Goal: Find specific page/section: Find specific page/section

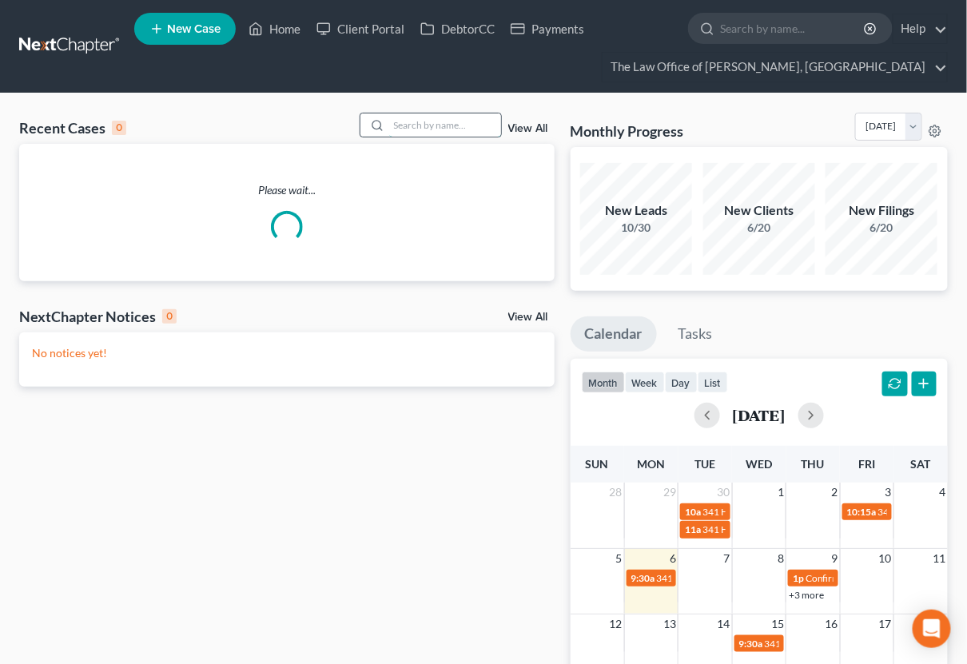
click at [406, 132] on input "search" at bounding box center [445, 124] width 112 height 23
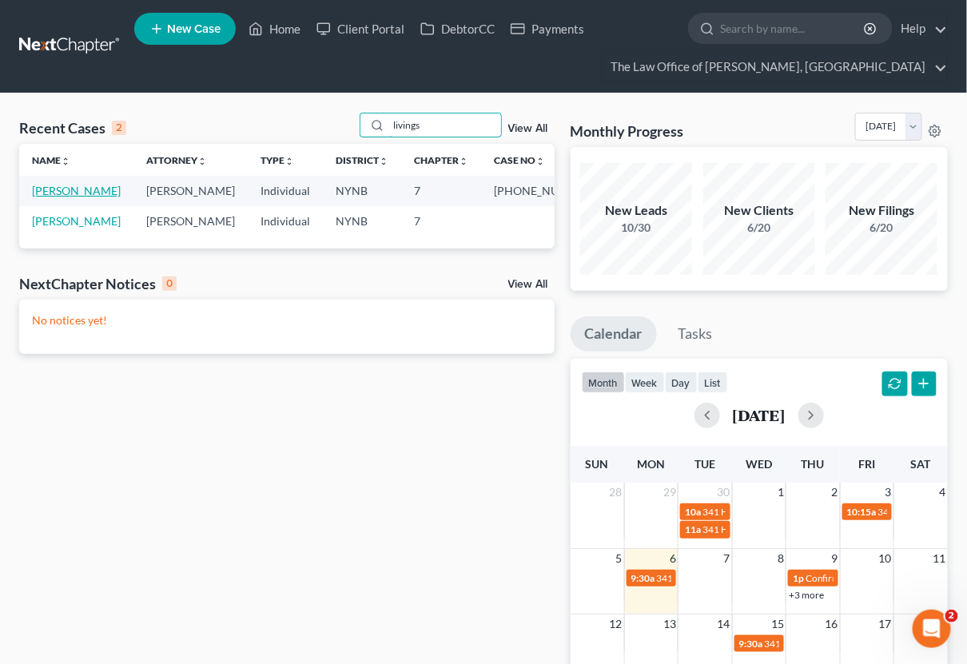
type input "livings"
click at [71, 189] on link "[PERSON_NAME]" at bounding box center [76, 191] width 89 height 14
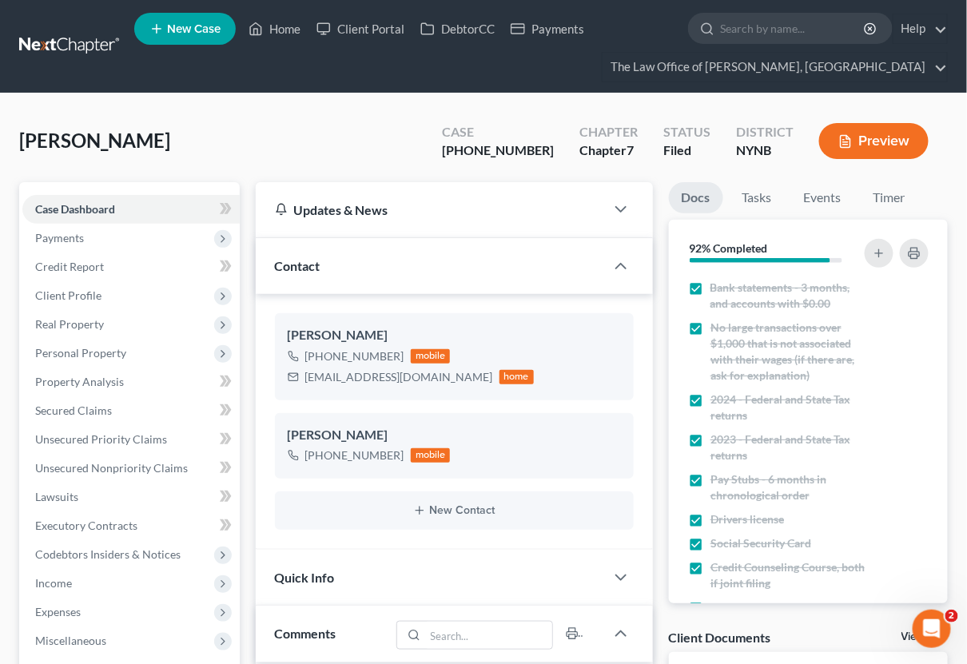
scroll to position [1489, 0]
click at [348, 355] on div "+1 (518) 857-5621" at bounding box center [354, 356] width 99 height 16
copy div "+1 (518) 857-5621"
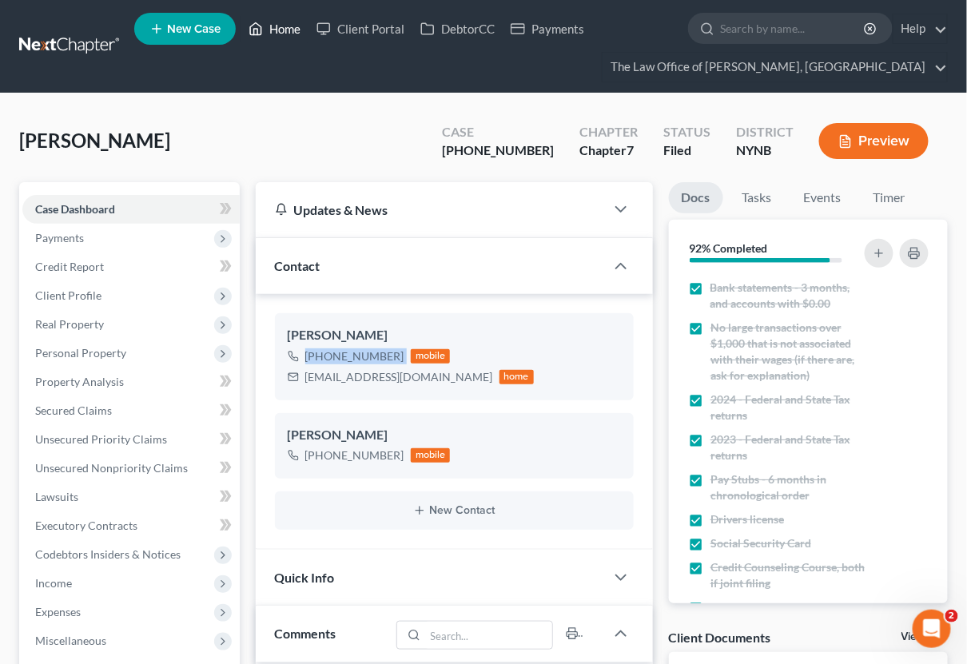
click at [301, 30] on link "Home" at bounding box center [275, 28] width 68 height 29
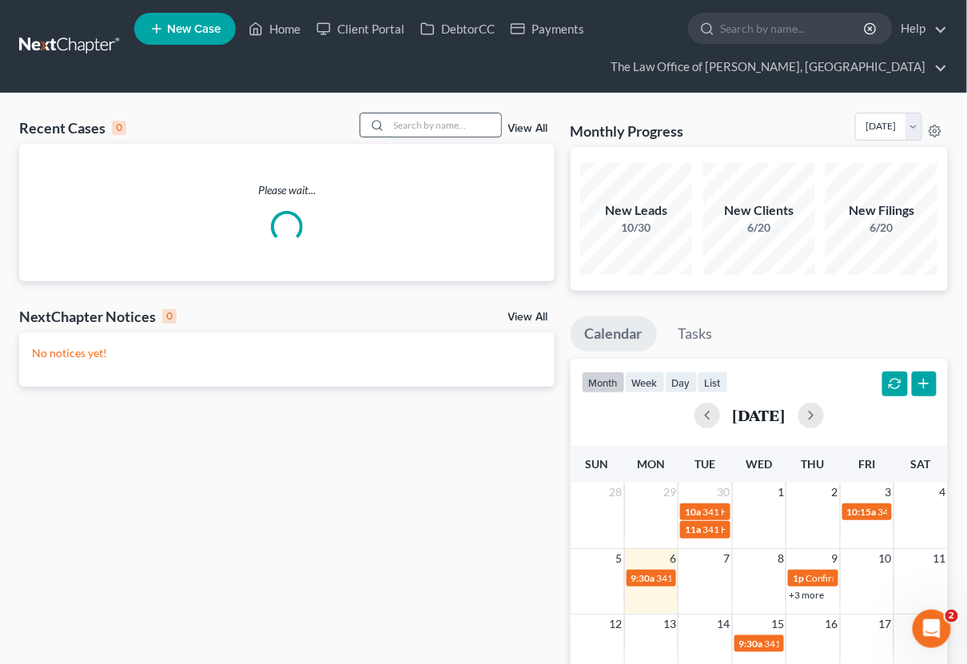
click at [455, 125] on input "search" at bounding box center [445, 124] width 112 height 23
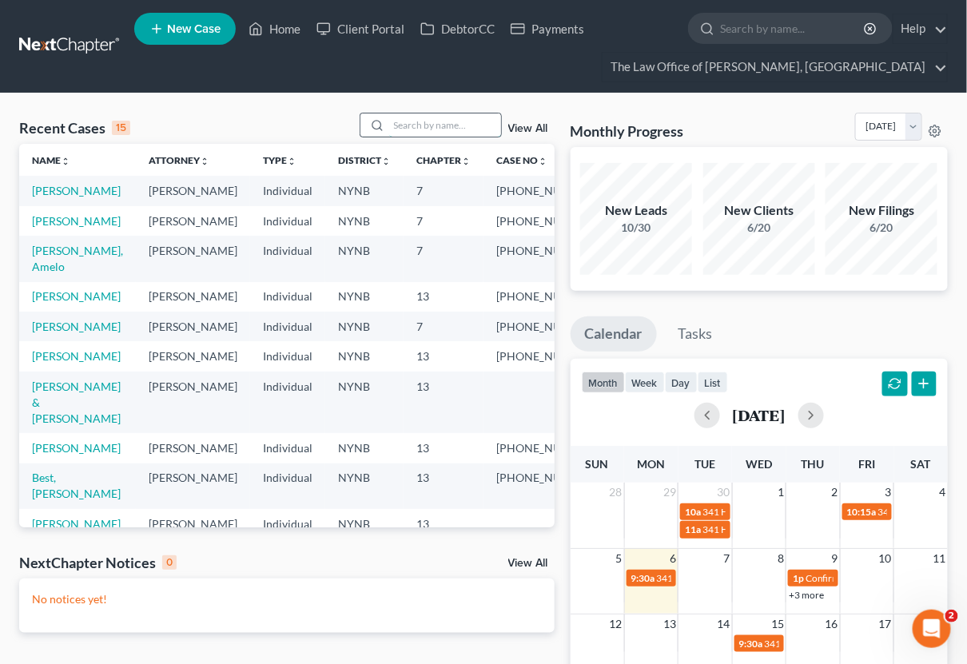
paste input "Guilianelli"
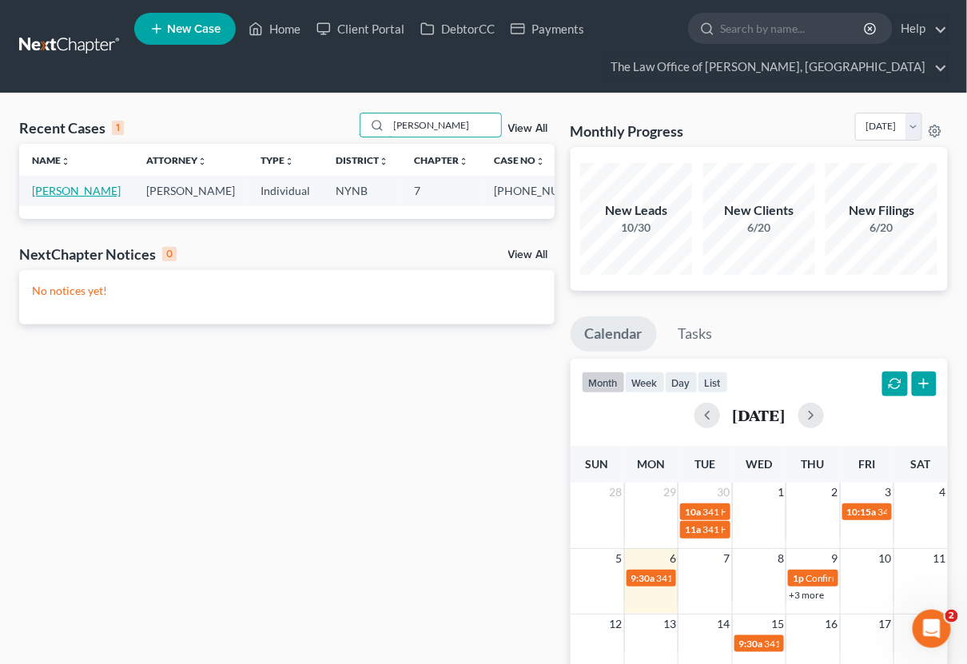
type input "Guilianelli"
click at [43, 197] on link "[PERSON_NAME]" at bounding box center [76, 191] width 89 height 14
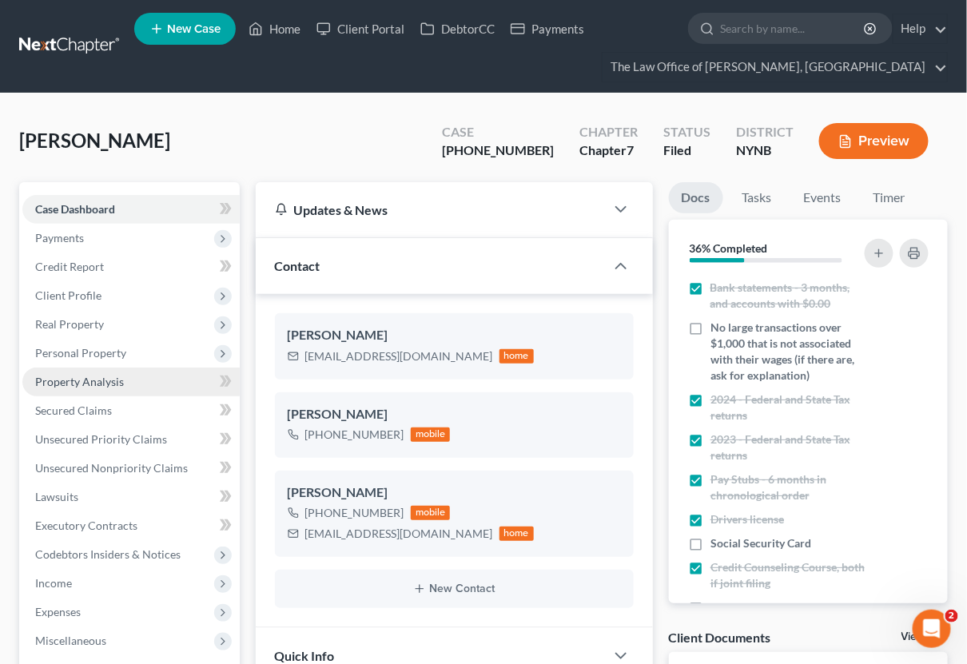
scroll to position [174, 0]
click at [342, 431] on div "+1 (518) 894-6701" at bounding box center [354, 435] width 99 height 16
copy div "+1 (518) 894-6701"
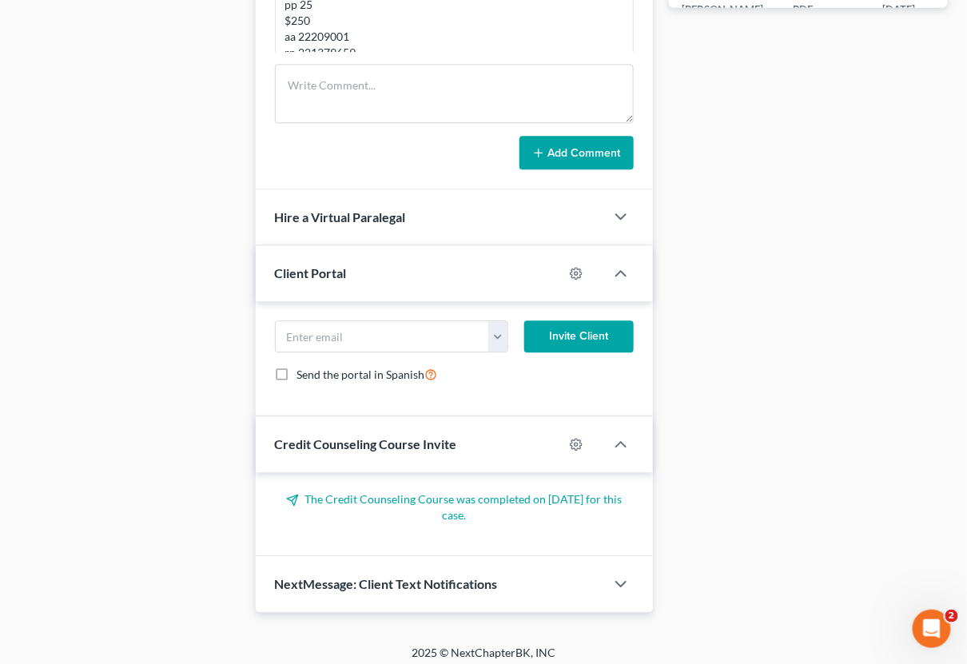
click at [456, 556] on div "NextMessage: Client Text Notifications" at bounding box center [430, 583] width 349 height 55
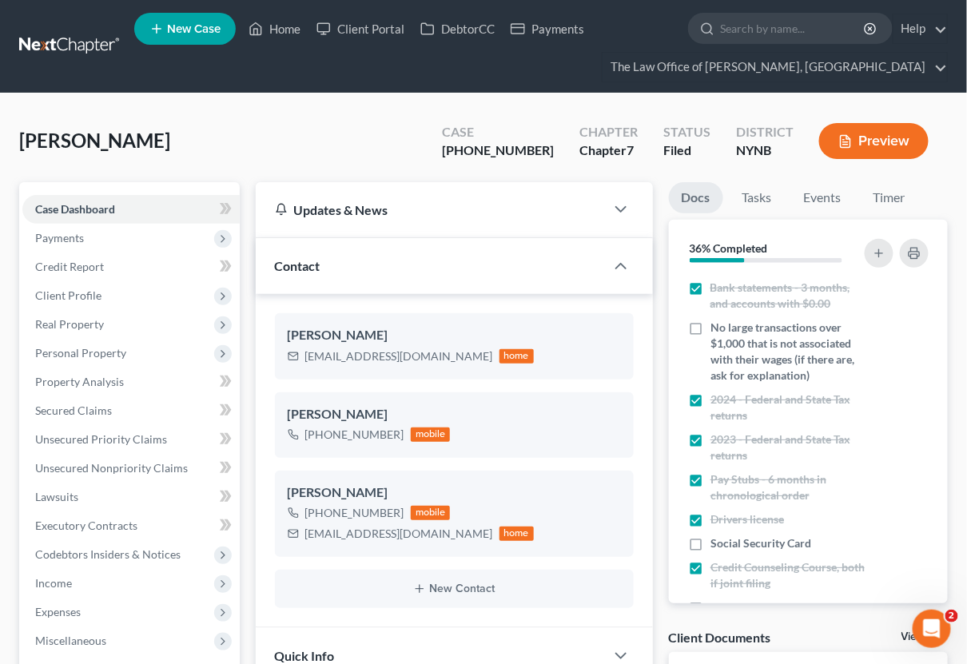
scroll to position [0, 0]
click at [293, 24] on link "Home" at bounding box center [275, 28] width 68 height 29
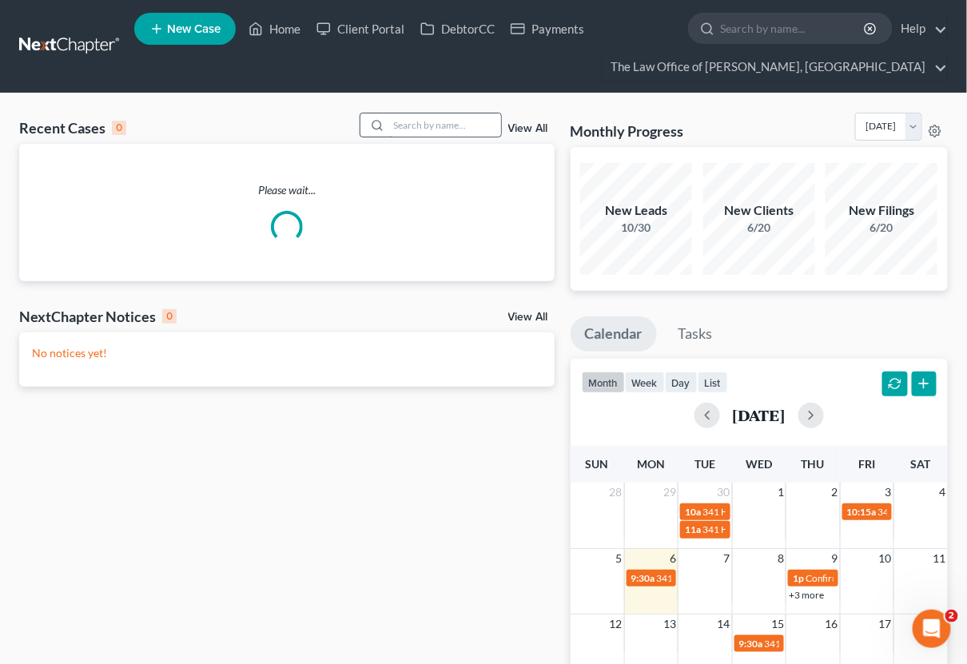
click at [476, 120] on input "search" at bounding box center [445, 124] width 112 height 23
paste input "Garcia"
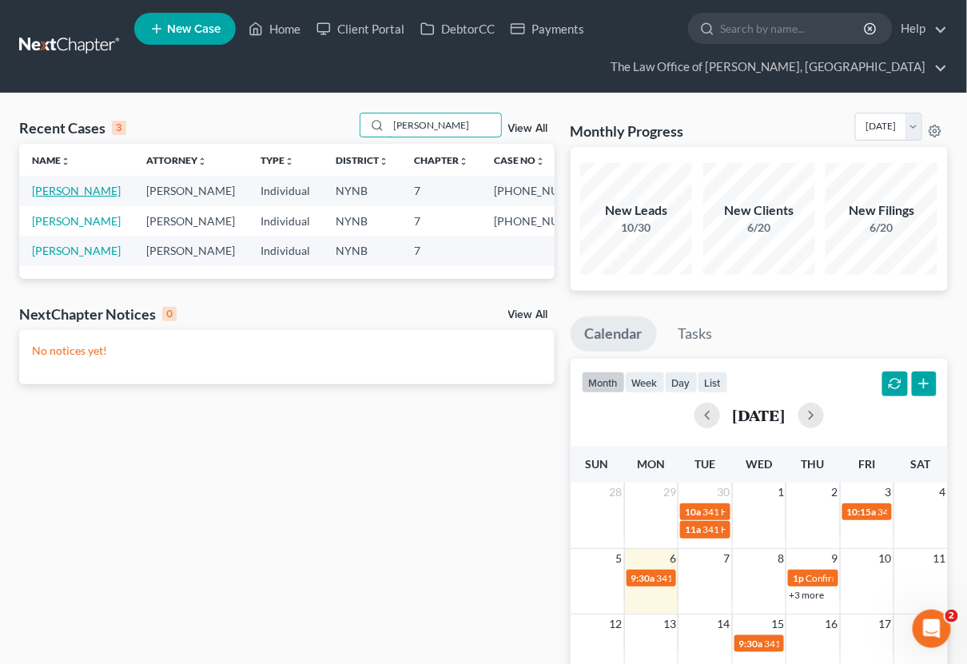
type input "Garcia"
click at [61, 189] on link "[PERSON_NAME]" at bounding box center [76, 191] width 89 height 14
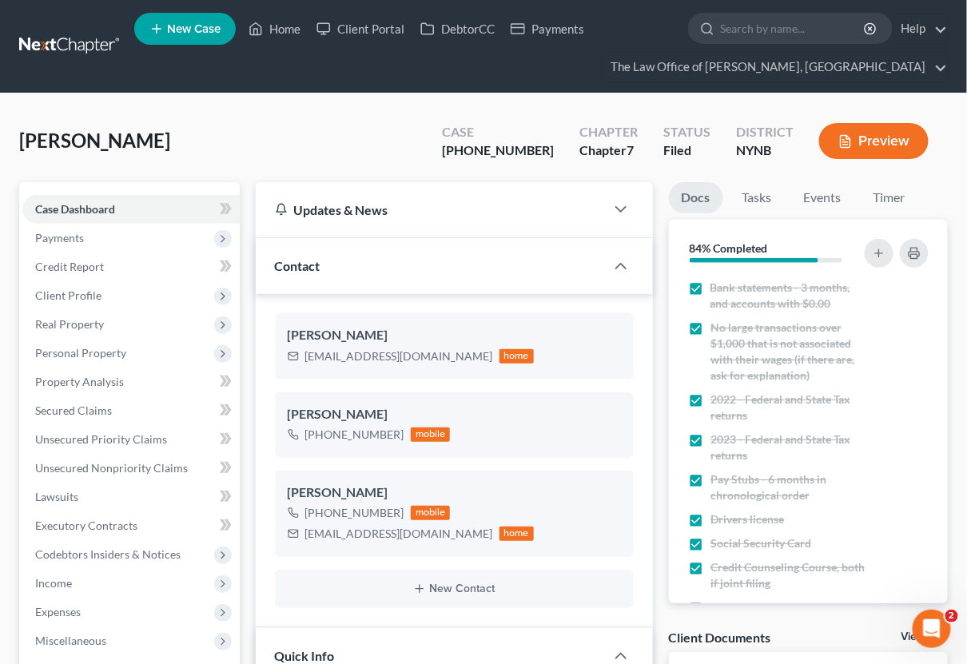
scroll to position [3500, 0]
click at [361, 437] on div "+1 (518) 530-9300" at bounding box center [354, 435] width 99 height 16
click at [361, 435] on div "+1 (518) 530-9300" at bounding box center [354, 435] width 99 height 16
copy div "+1 (518) 530-9300"
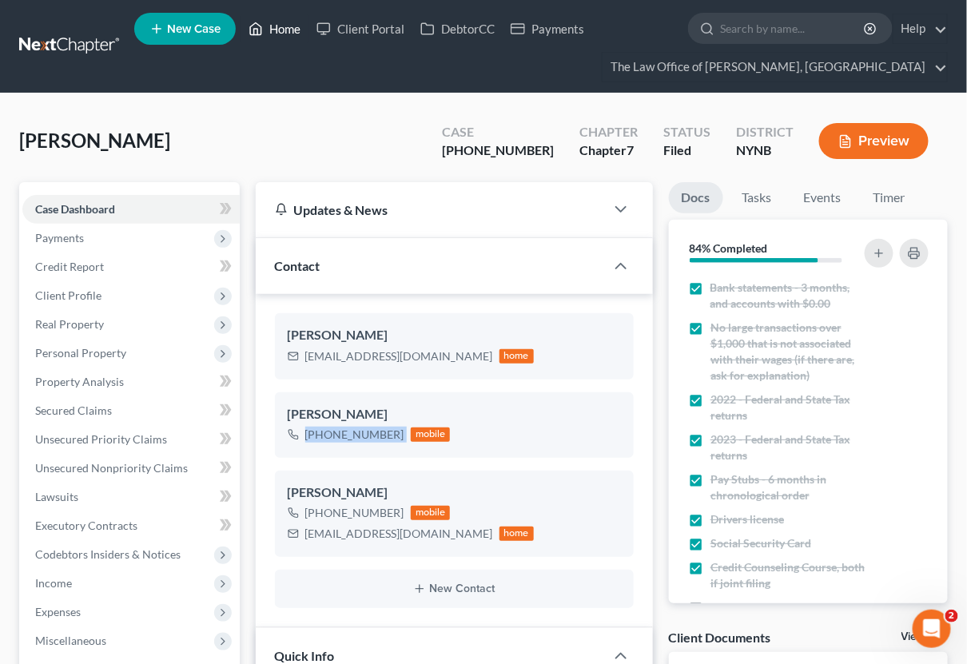
click at [273, 35] on link "Home" at bounding box center [275, 28] width 68 height 29
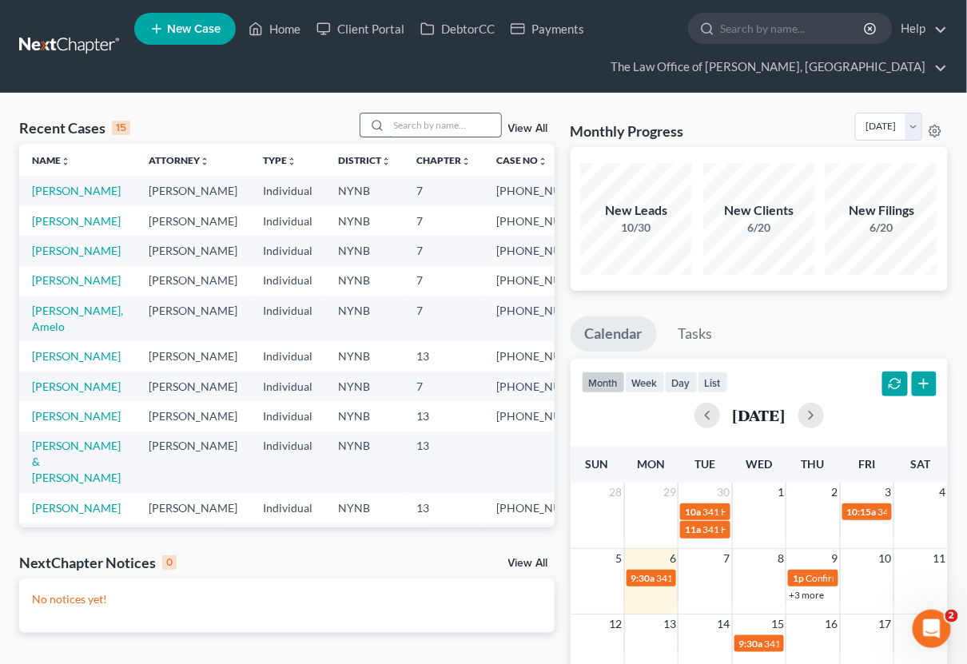
click at [457, 119] on input "search" at bounding box center [445, 124] width 112 height 23
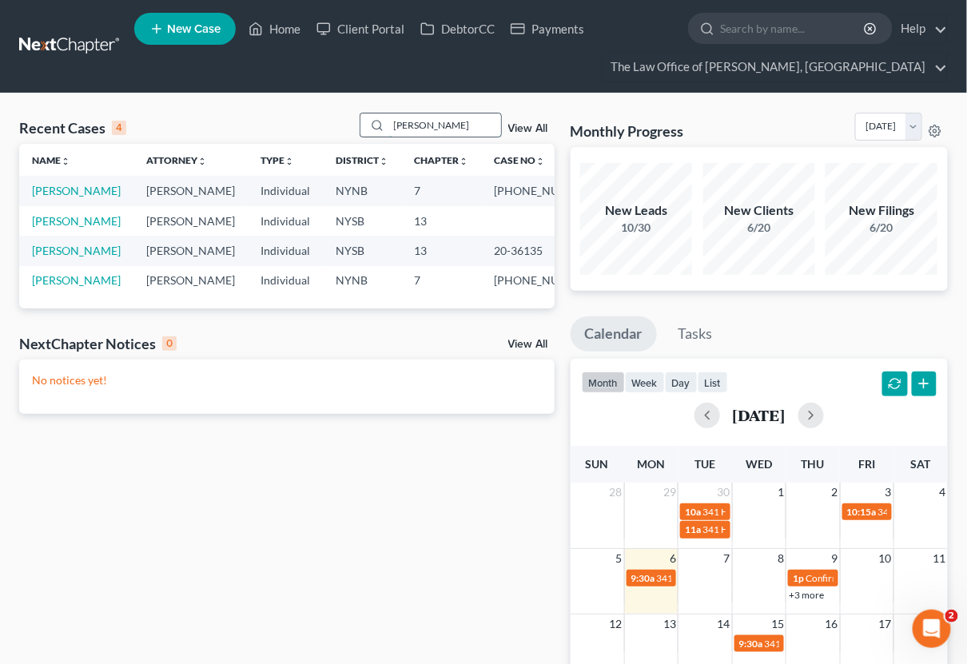
type input "Cooper"
drag, startPoint x: 457, startPoint y: 119, endPoint x: 70, endPoint y: 187, distance: 392.7
click at [70, 187] on link "[PERSON_NAME]" at bounding box center [76, 191] width 89 height 14
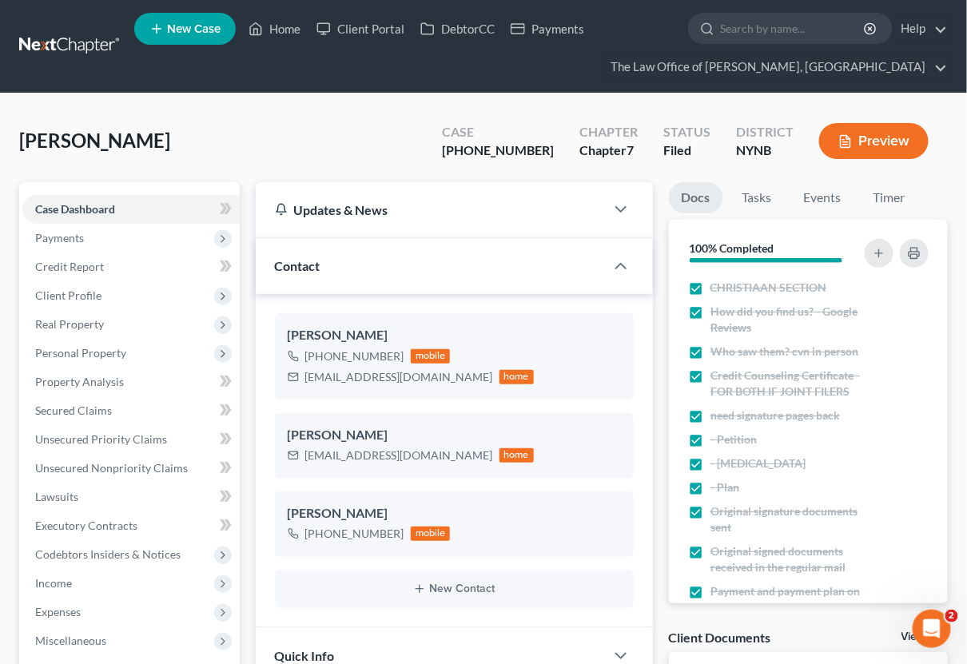
click at [73, 185] on div "Case Dashboard Payments Invoices Payments Payments Credit Report Client Profile…" at bounding box center [129, 468] width 221 height 572
click at [341, 349] on div "+1 (518) 925-6021" at bounding box center [354, 356] width 99 height 16
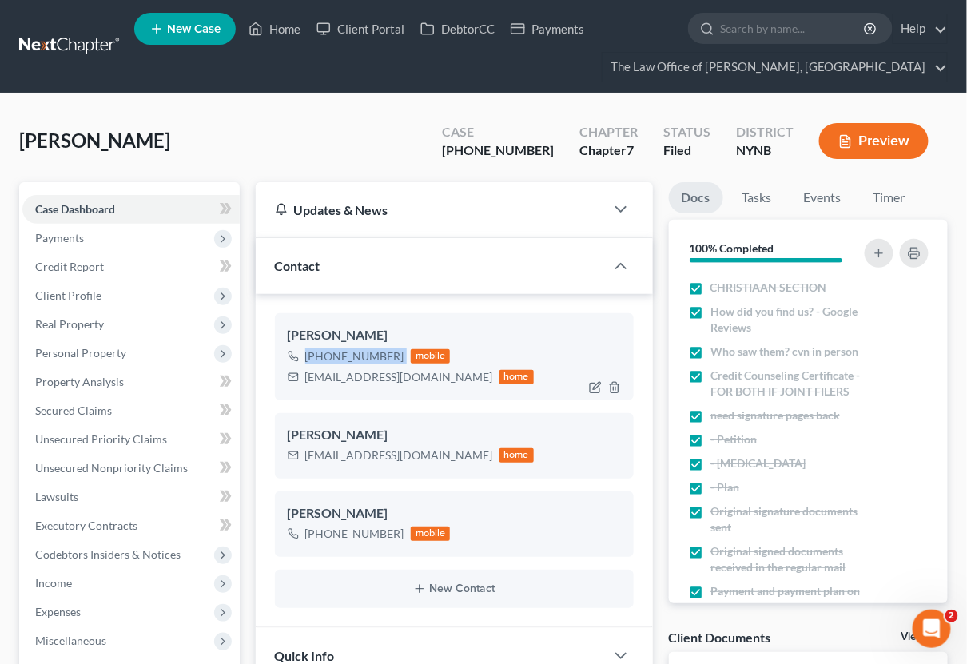
copy div "+1 (518) 925-6021"
click at [293, 26] on link "Home" at bounding box center [275, 28] width 68 height 29
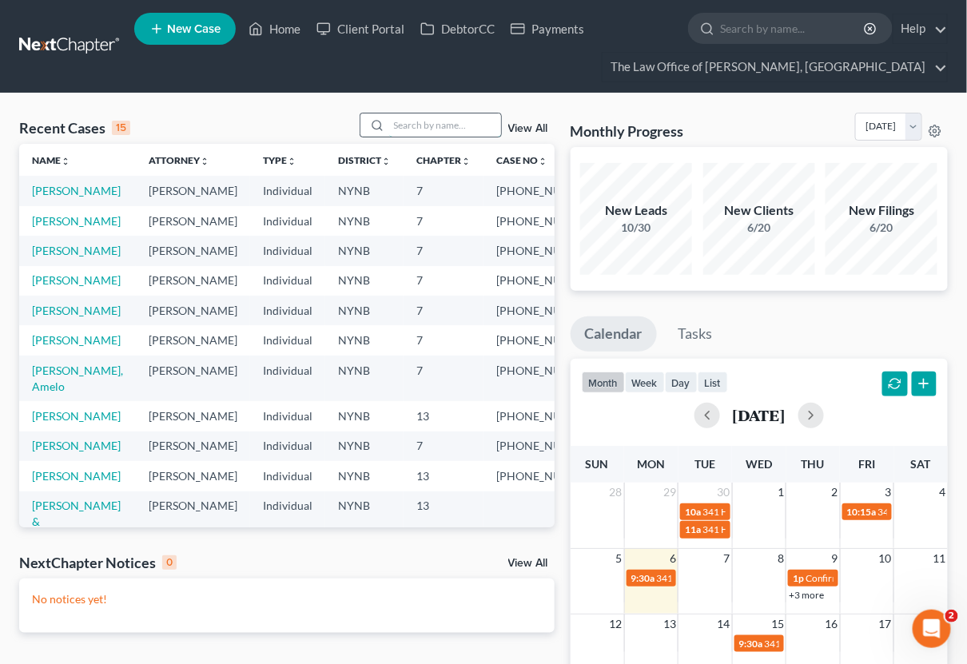
click at [477, 126] on input "search" at bounding box center [445, 124] width 112 height 23
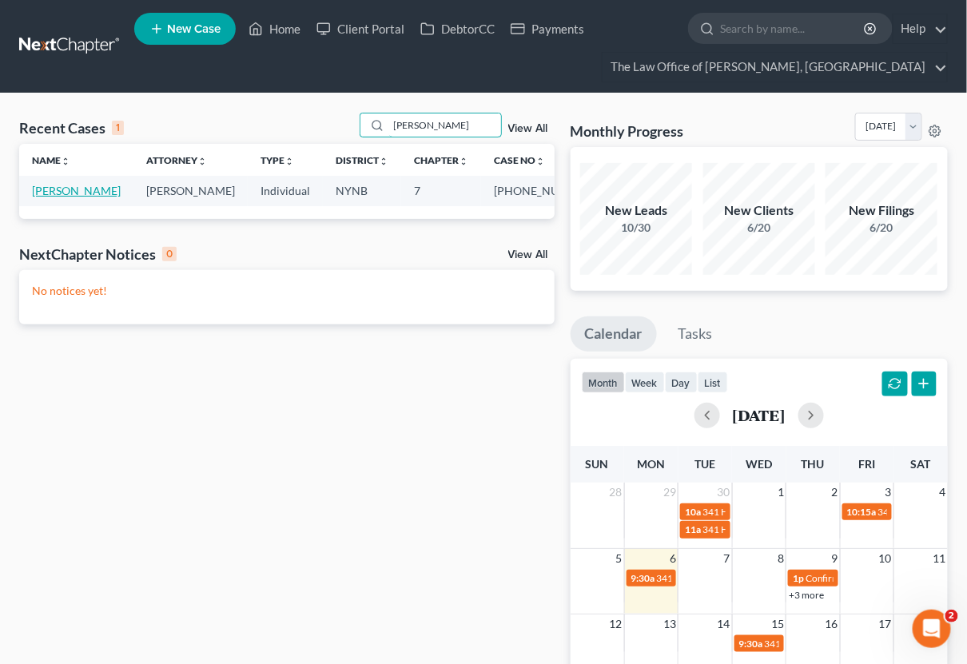
type input "gibson"
click at [51, 191] on link "[PERSON_NAME]" at bounding box center [76, 191] width 89 height 14
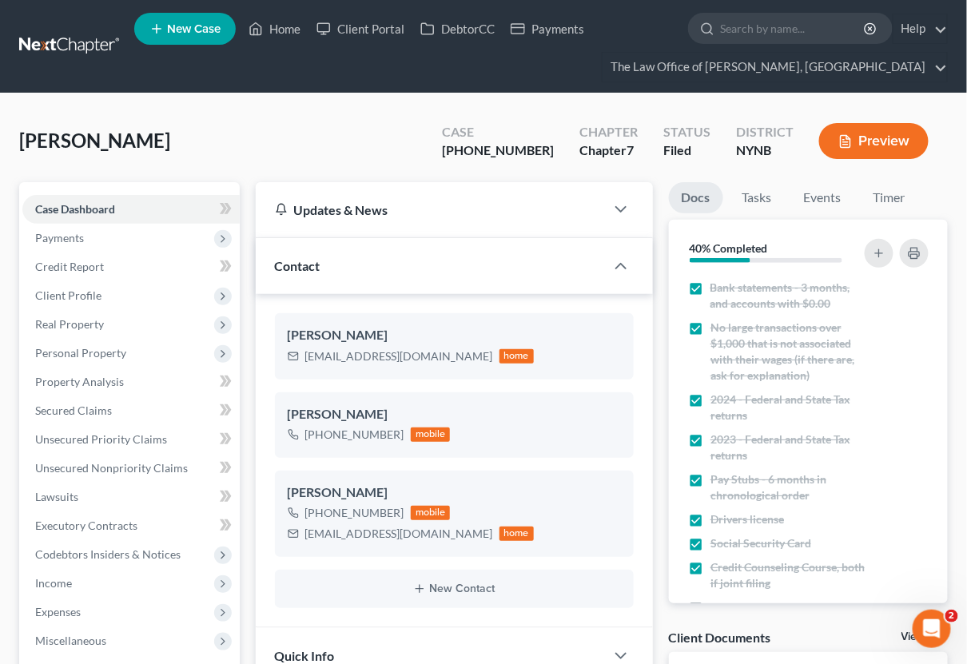
scroll to position [1602, 0]
click at [341, 424] on div "+1 (518) 928-7616 mobile" at bounding box center [369, 434] width 163 height 21
click at [341, 421] on div "Jason Gibson" at bounding box center [454, 414] width 333 height 19
click at [341, 431] on div "+1 (518) 928-7616" at bounding box center [354, 435] width 99 height 16
click at [342, 431] on div "+1 (518) 928-7616" at bounding box center [354, 435] width 99 height 16
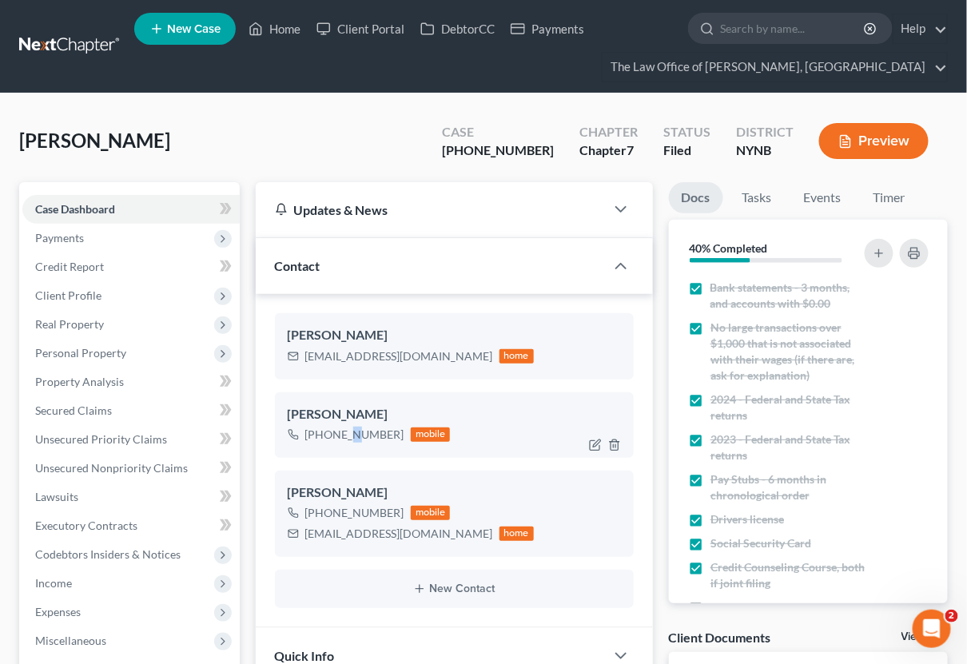
click at [342, 431] on div "+1 (518) 928-7616" at bounding box center [354, 435] width 99 height 16
copy div "+1 (518) 928-7616"
click at [299, 33] on link "Home" at bounding box center [275, 28] width 68 height 29
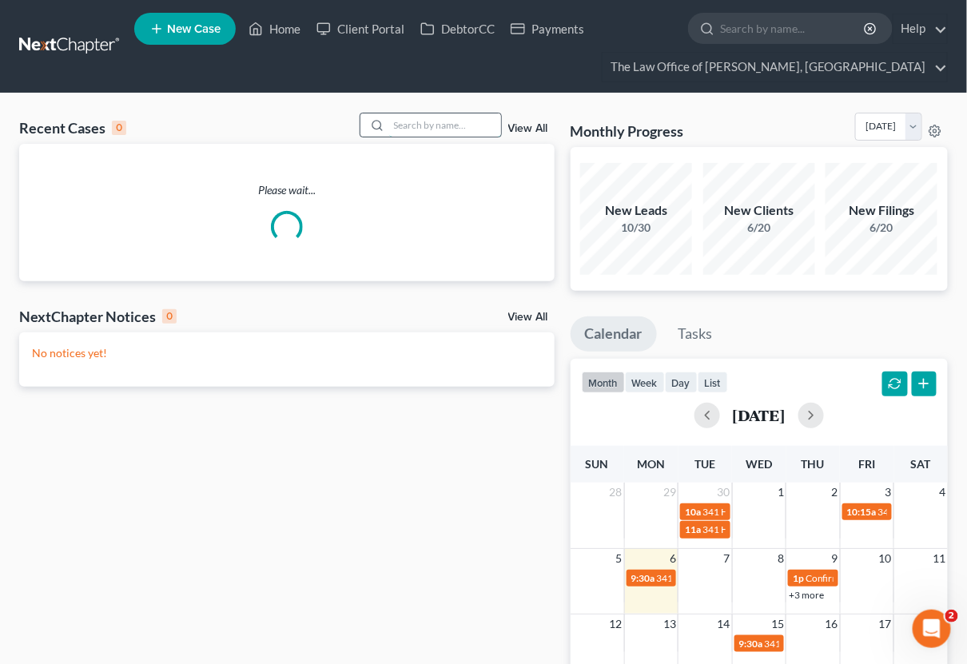
click at [447, 129] on input "search" at bounding box center [445, 124] width 112 height 23
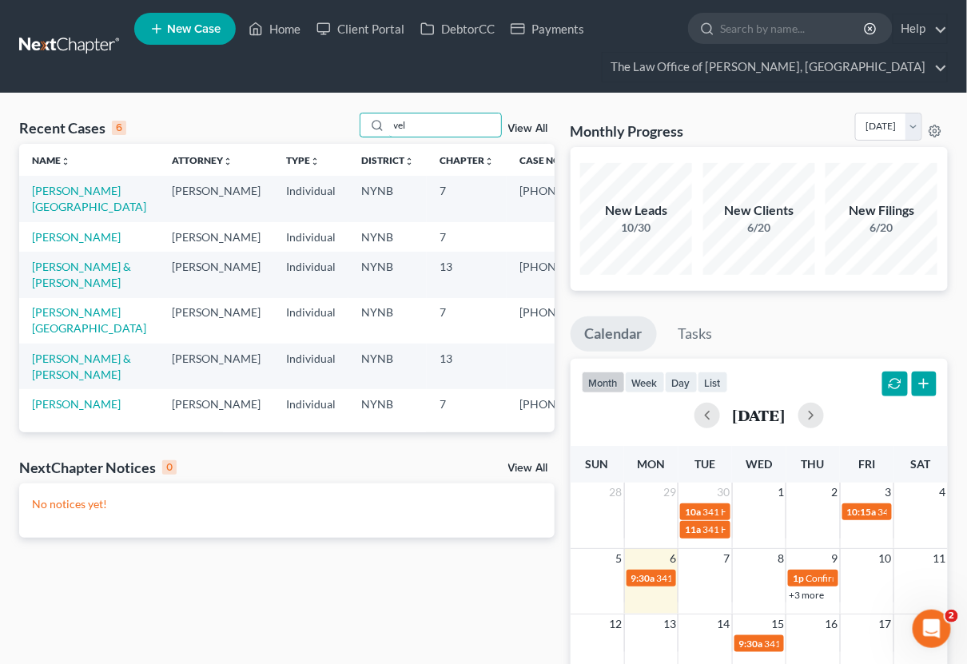
type input "vel"
click at [72, 197] on td "[PERSON_NAME][GEOGRAPHIC_DATA]" at bounding box center [89, 199] width 140 height 46
click at [76, 188] on link "[PERSON_NAME][GEOGRAPHIC_DATA]" at bounding box center [89, 199] width 114 height 30
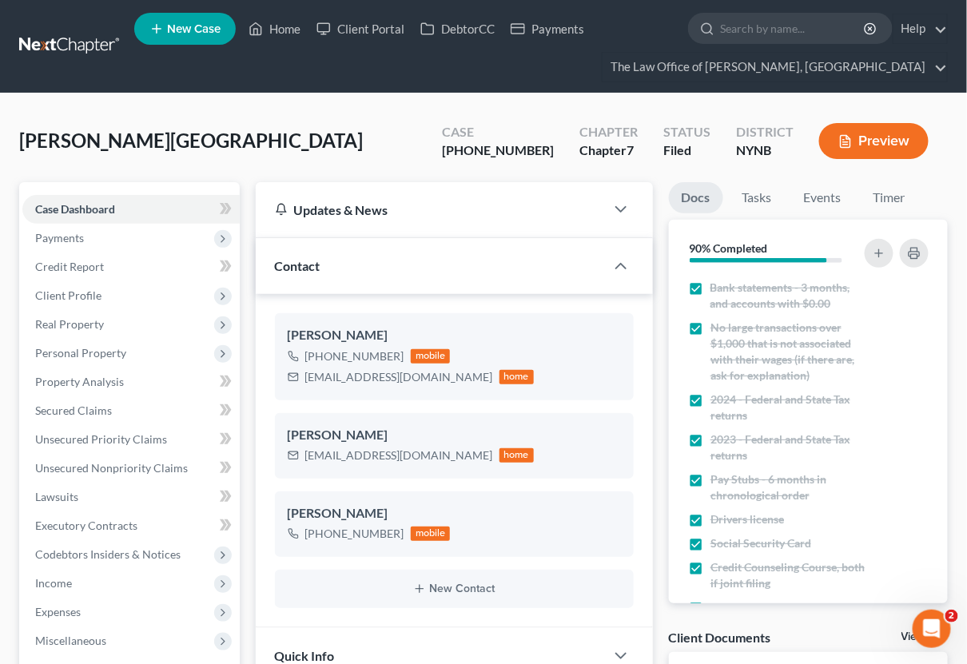
scroll to position [58, 0]
click at [328, 354] on div "[PHONE_NUMBER]" at bounding box center [354, 356] width 99 height 16
copy div "[PHONE_NUMBER]"
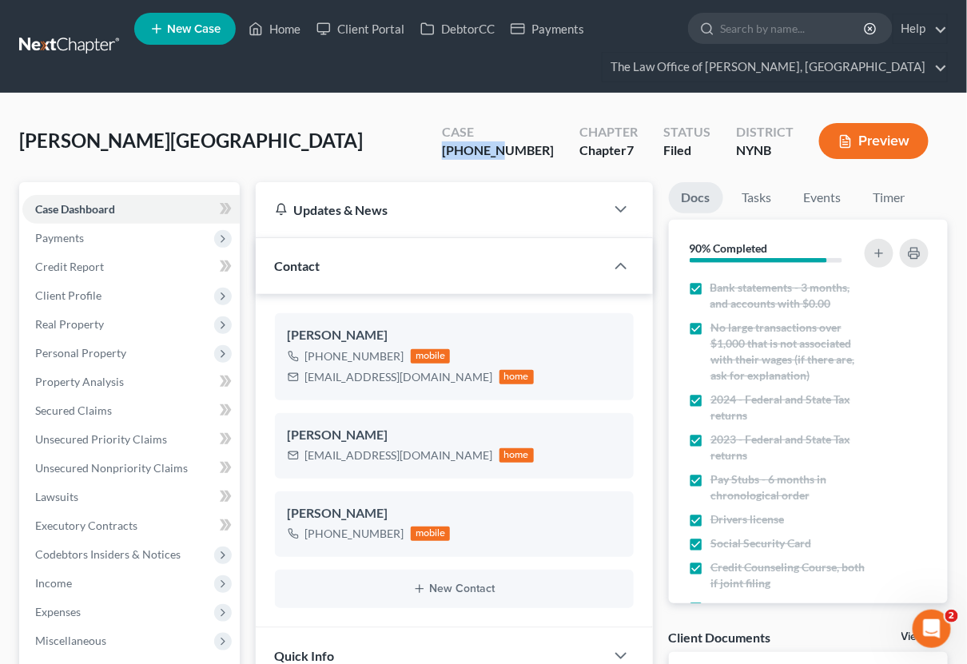
drag, startPoint x: 543, startPoint y: 152, endPoint x: 444, endPoint y: 153, distance: 98.3
click at [444, 153] on div "Velez, Olyvia Upgraded Case 25-11019-1 Chapter Chapter 7 Status Filed District …" at bounding box center [483, 148] width 928 height 70
copy div "25-11019"
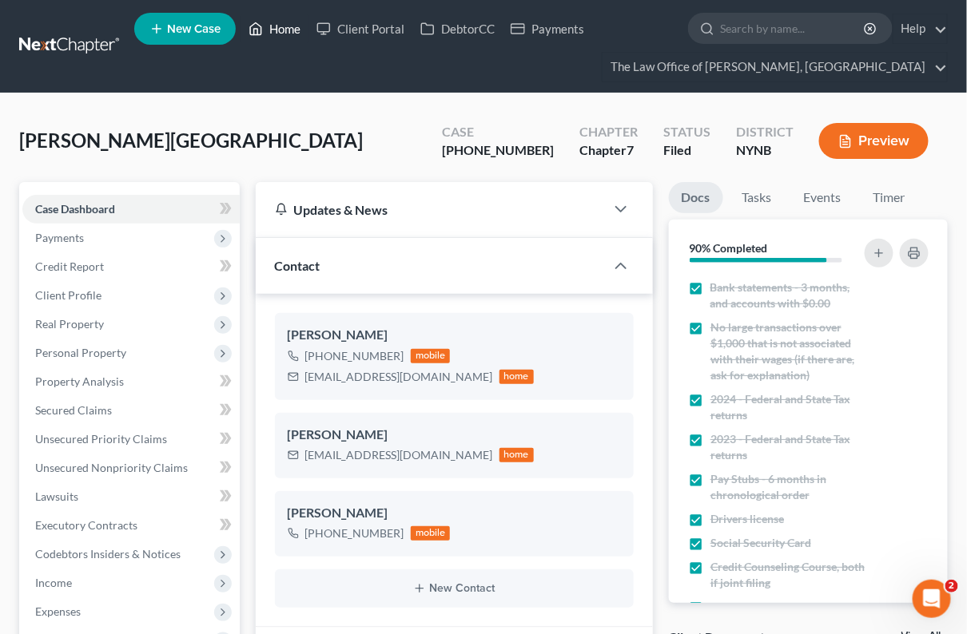
click at [290, 30] on link "Home" at bounding box center [275, 28] width 68 height 29
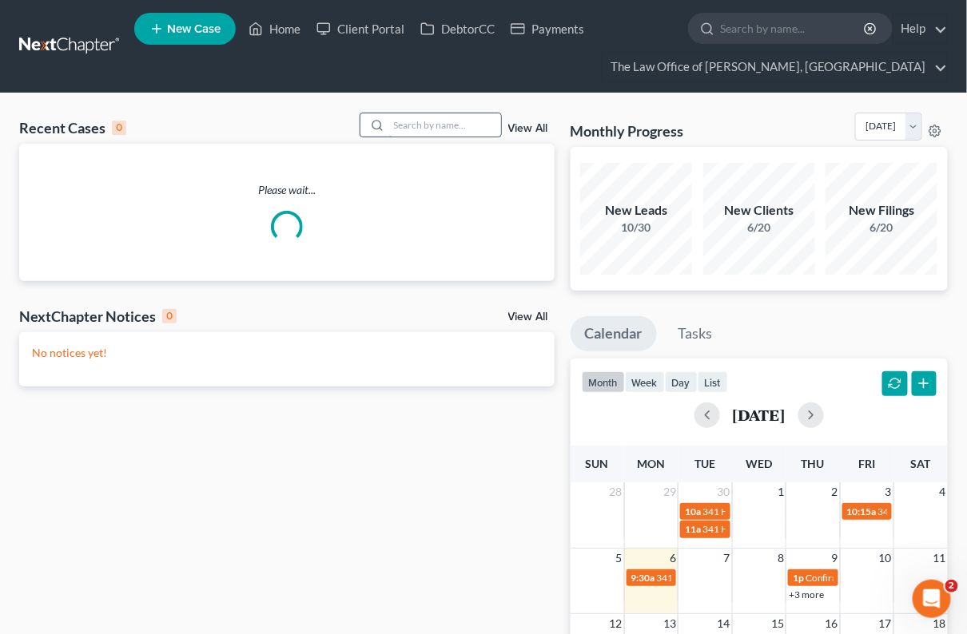
click at [460, 127] on input "search" at bounding box center [445, 124] width 112 height 23
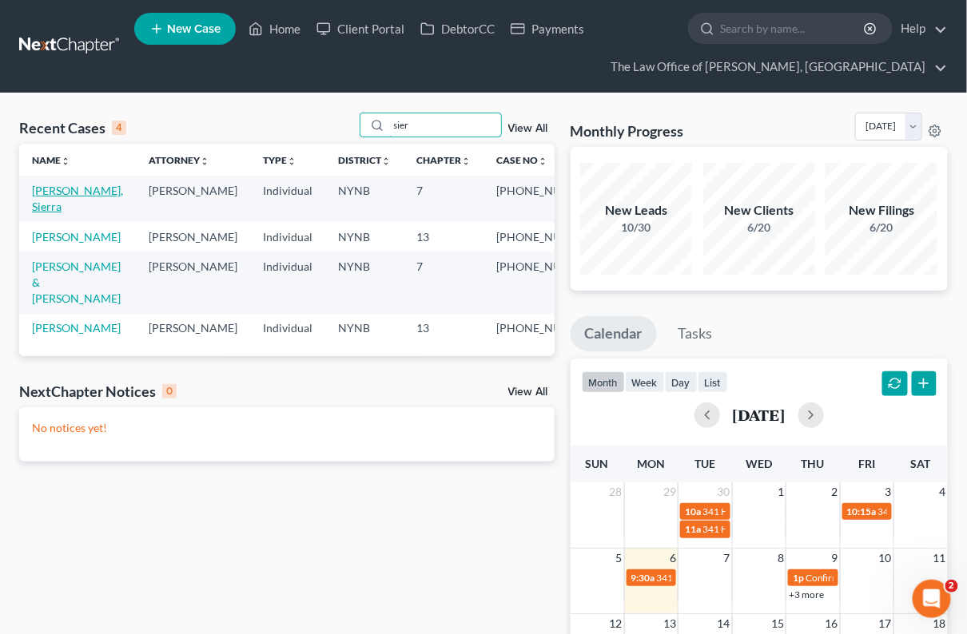
type input "sier"
click at [76, 190] on link "[PERSON_NAME], Sierra" at bounding box center [77, 199] width 91 height 30
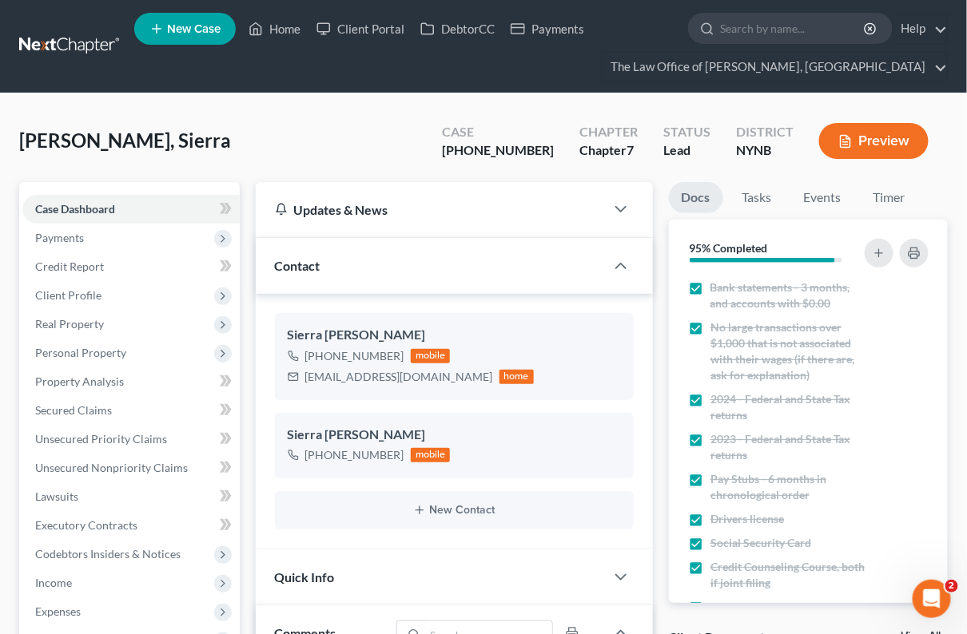
scroll to position [1195, 0]
drag, startPoint x: 488, startPoint y: 150, endPoint x: 542, endPoint y: 153, distance: 53.6
click at [542, 153] on div "[PHONE_NUMBER]" at bounding box center [498, 150] width 112 height 18
copy div "25-11015"
click at [335, 355] on div "[PHONE_NUMBER]" at bounding box center [354, 356] width 99 height 16
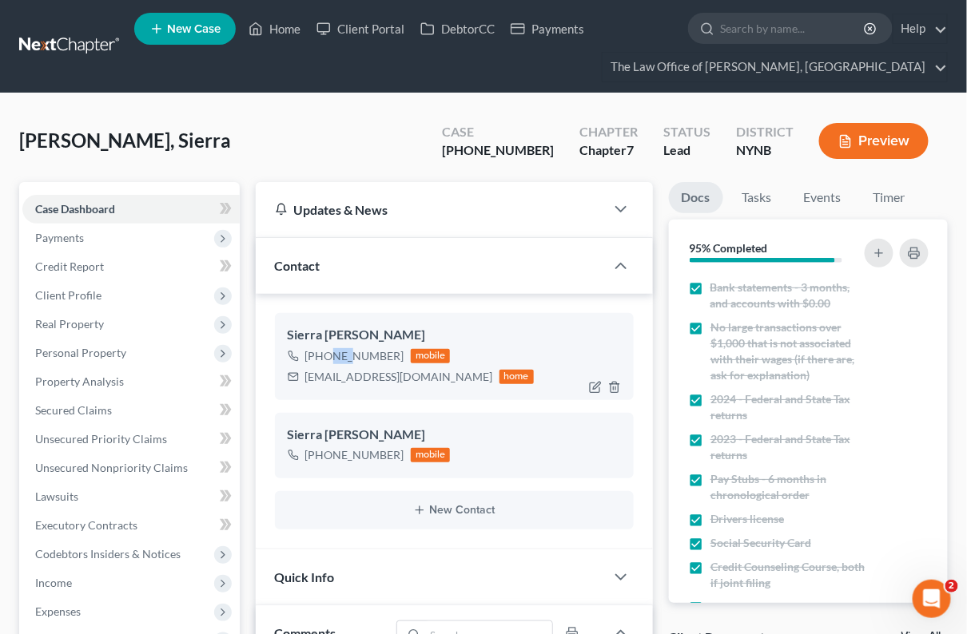
click at [335, 354] on div "[PHONE_NUMBER]" at bounding box center [354, 356] width 99 height 16
copy div "[PHONE_NUMBER]"
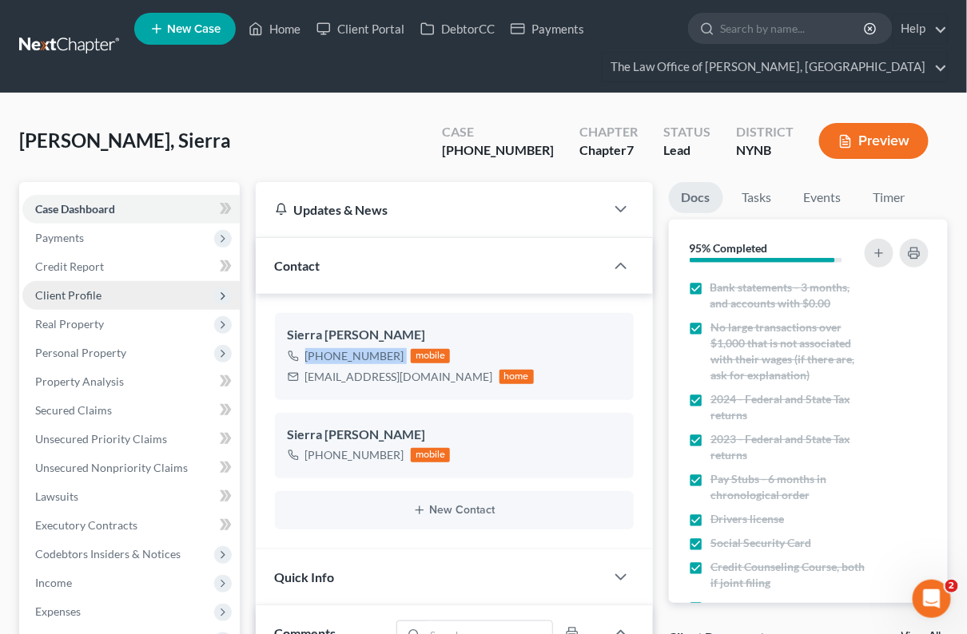
click at [120, 292] on span "Client Profile" at bounding box center [130, 295] width 217 height 29
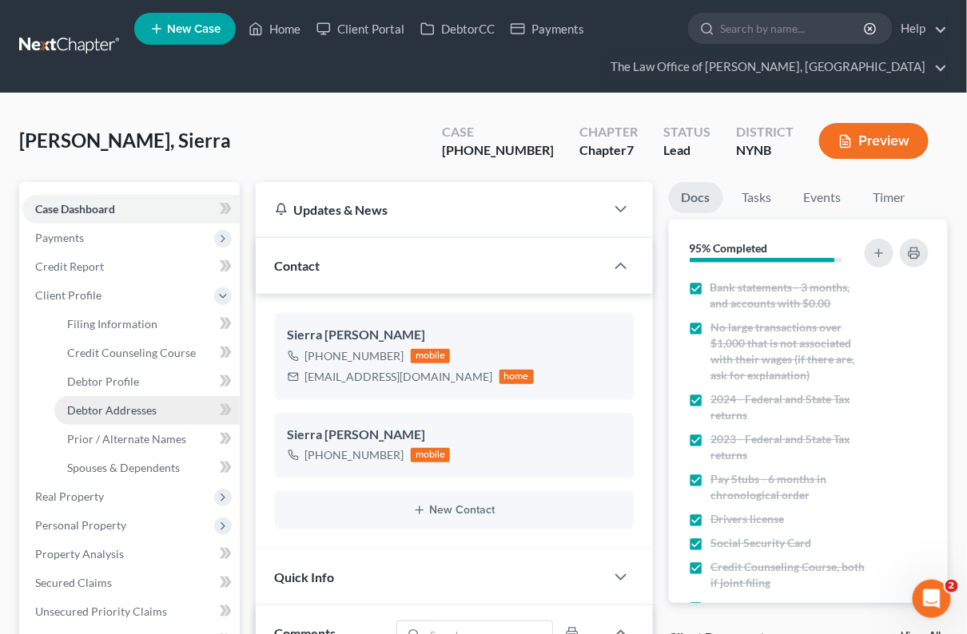
click at [130, 404] on span "Debtor Addresses" at bounding box center [111, 411] width 89 height 14
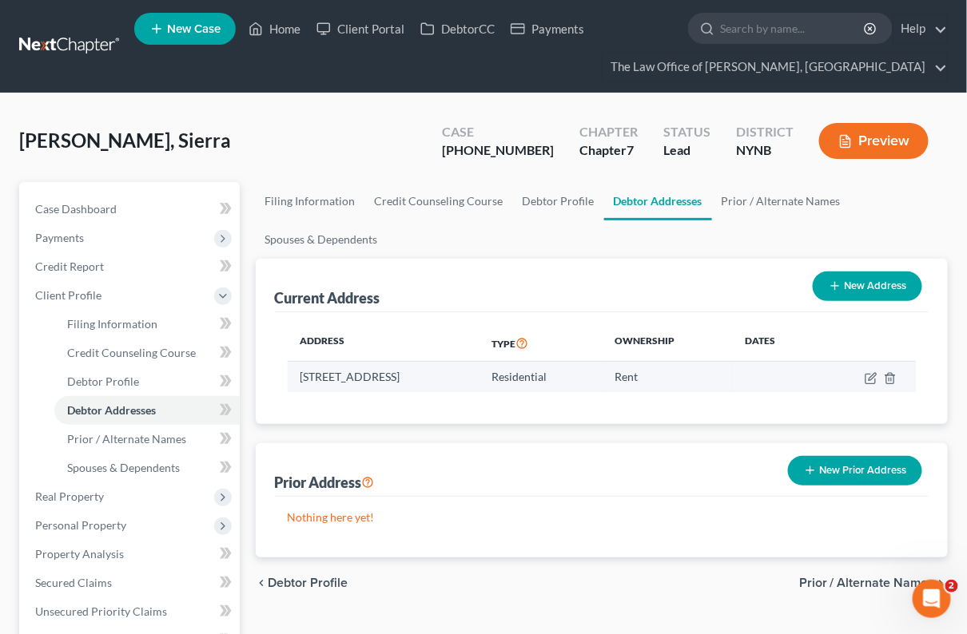
drag, startPoint x: 501, startPoint y: 379, endPoint x: 292, endPoint y: 380, distance: 209.3
click at [292, 380] on td "[STREET_ADDRESS]" at bounding box center [384, 377] width 192 height 30
copy td "[STREET_ADDRESS]"
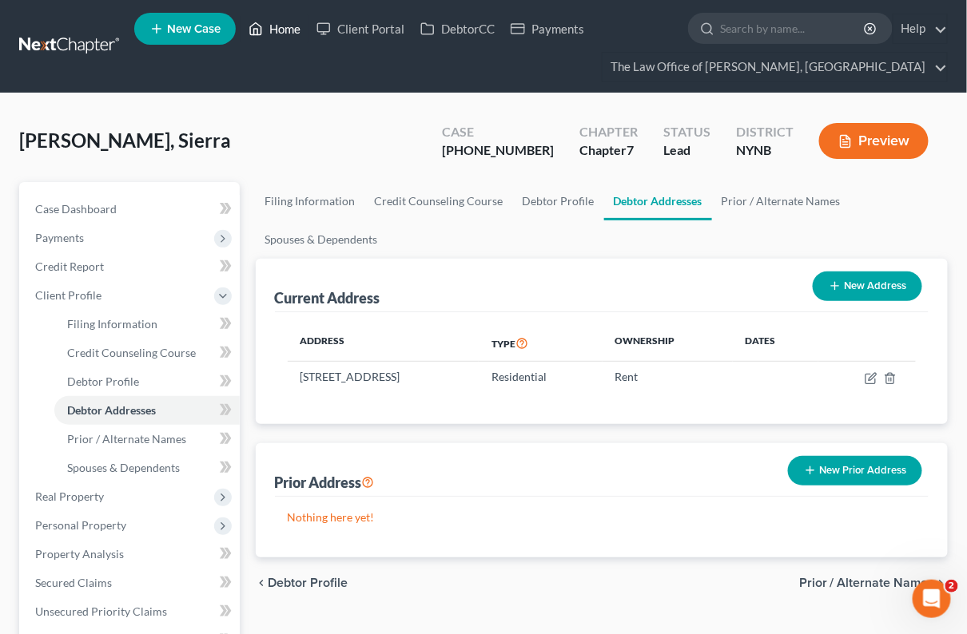
click at [280, 20] on link "Home" at bounding box center [275, 28] width 68 height 29
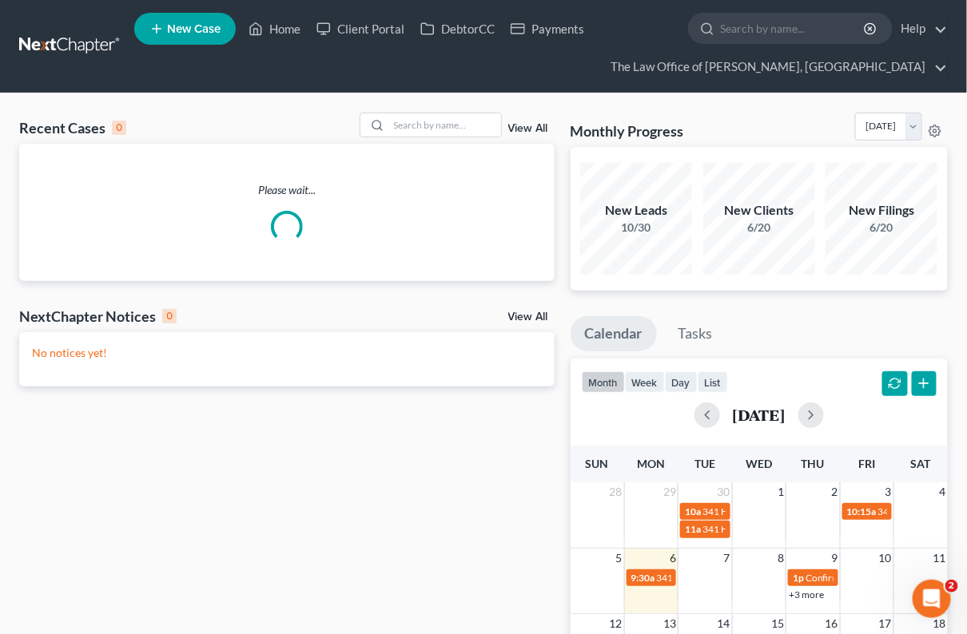
click at [488, 107] on div "Recent Cases 0 View All Please wait... NextChapter Notices 0 View All No notice…" at bounding box center [483, 508] width 967 height 830
click at [473, 119] on input "search" at bounding box center [445, 124] width 112 height 23
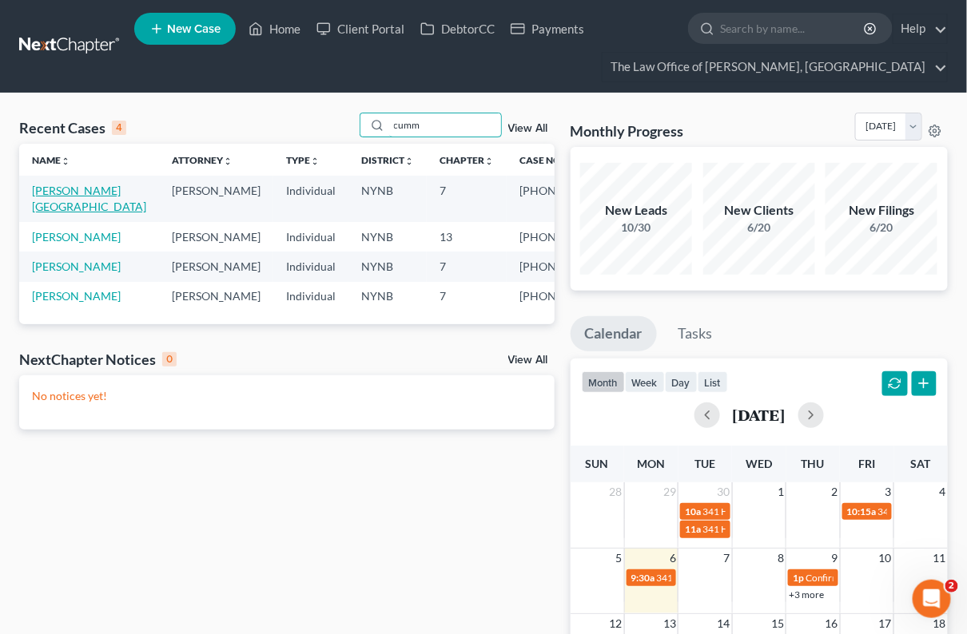
type input "cumm"
click at [67, 198] on link "[PERSON_NAME][GEOGRAPHIC_DATA]" at bounding box center [89, 199] width 114 height 30
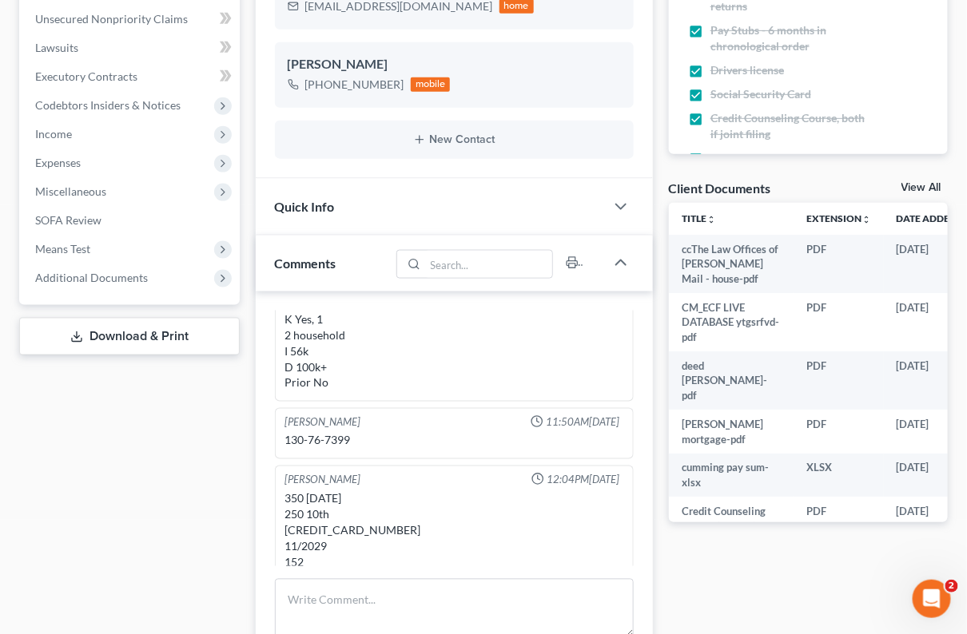
scroll to position [507, 0]
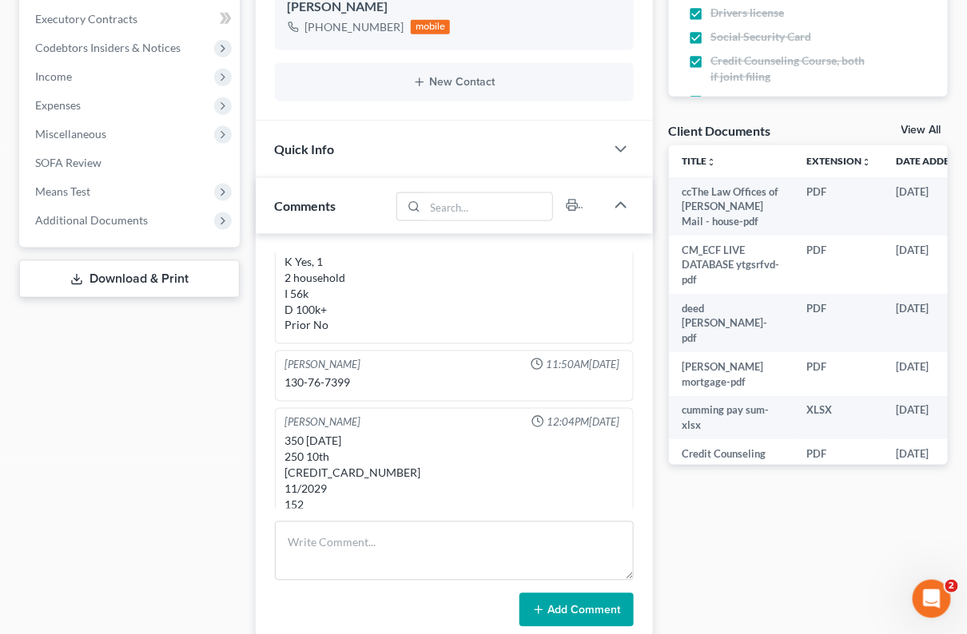
click at [908, 135] on div "View All" at bounding box center [924, 132] width 46 height 14
click at [909, 131] on link "View All" at bounding box center [921, 130] width 40 height 11
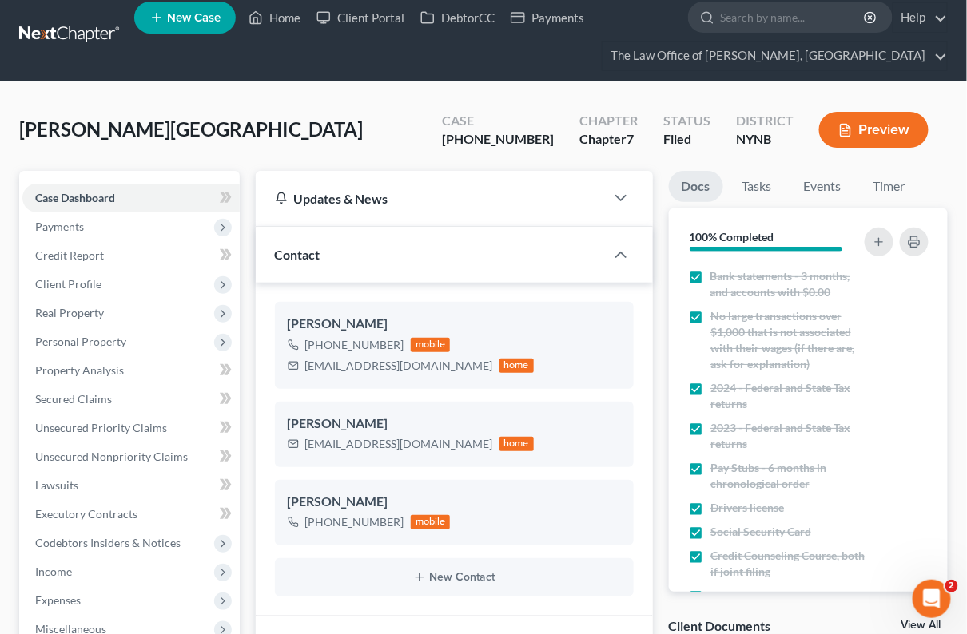
select select "1"
select select "5"
select select "1"
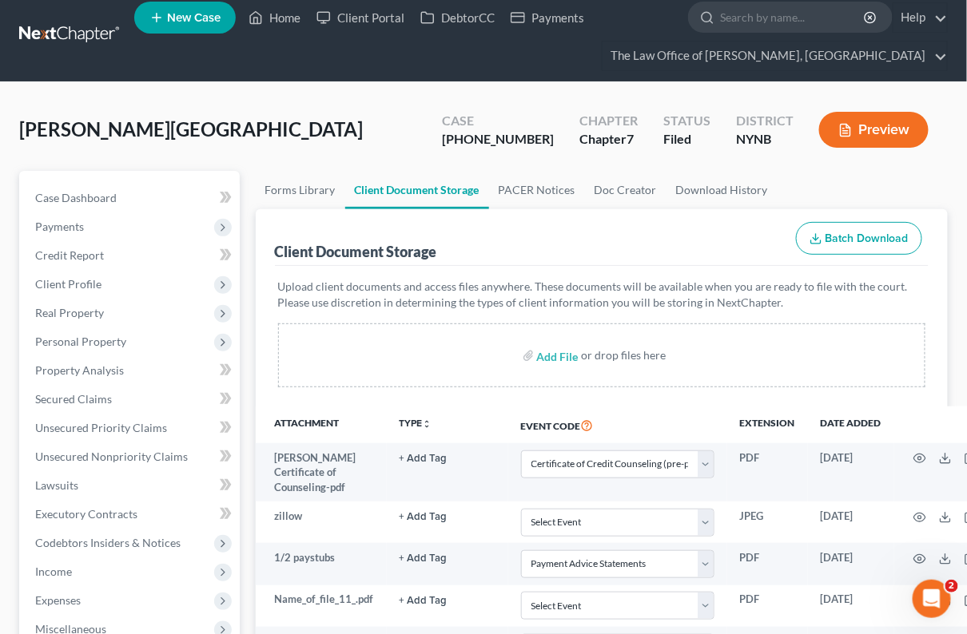
scroll to position [0, 0]
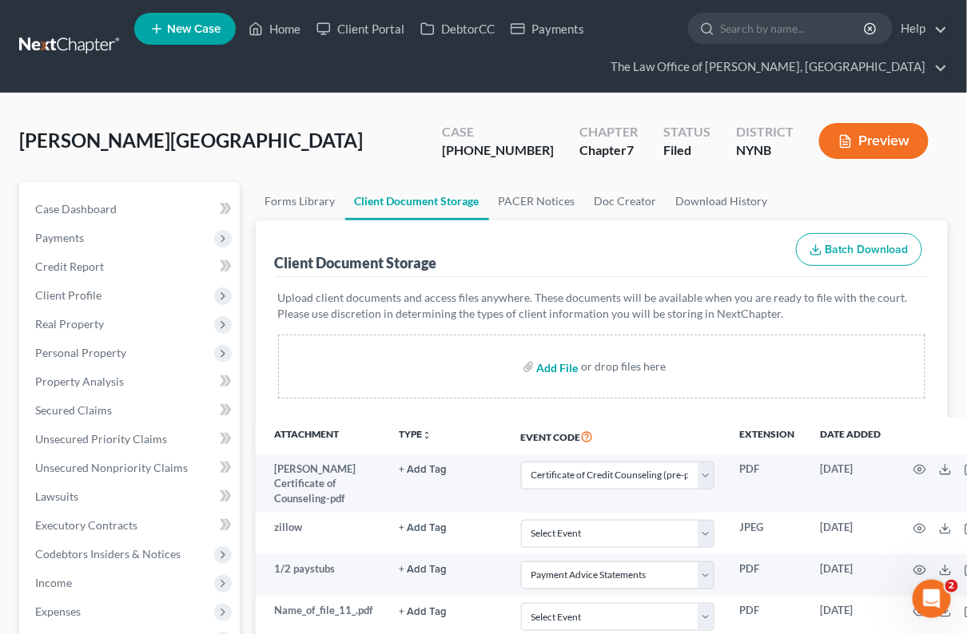
click at [562, 357] on input "file" at bounding box center [556, 366] width 38 height 29
type input "C:\fakepath\document.pdf"
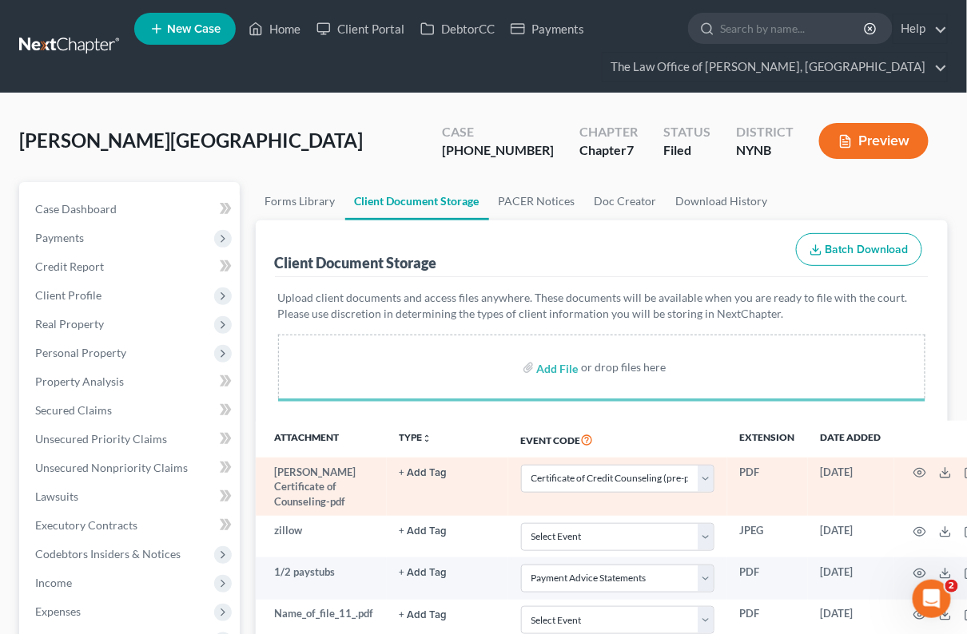
scroll to position [789, 0]
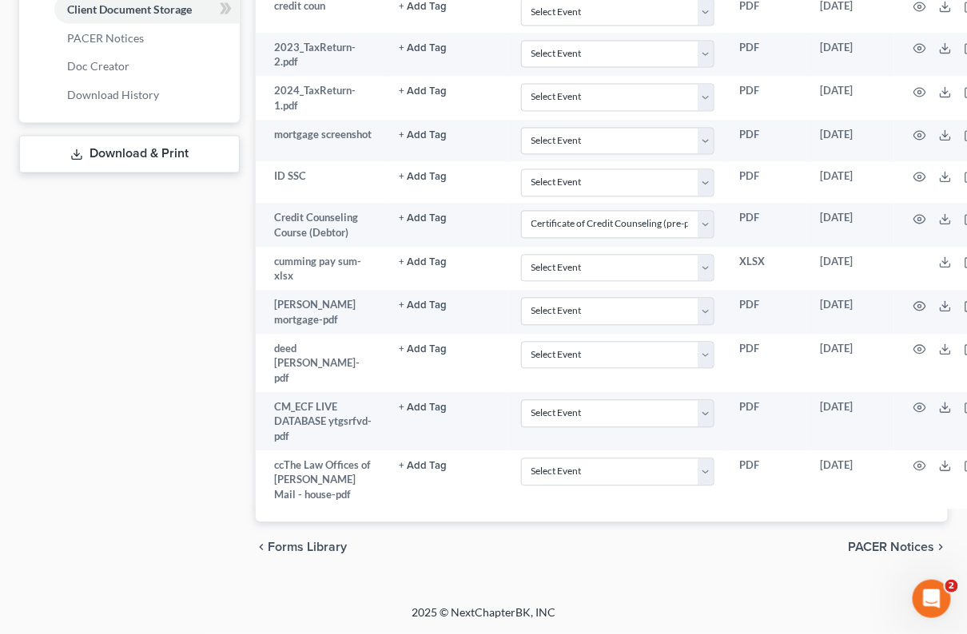
select select "1"
select select "5"
select select "1"
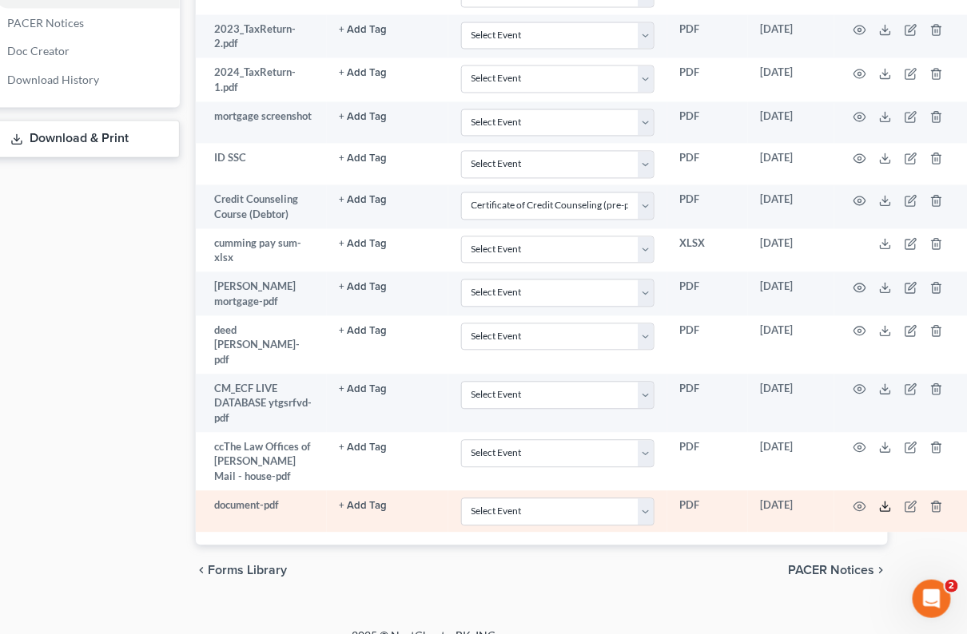
scroll to position [790, 58]
click at [909, 501] on icon "button" at bounding box center [913, 507] width 13 height 13
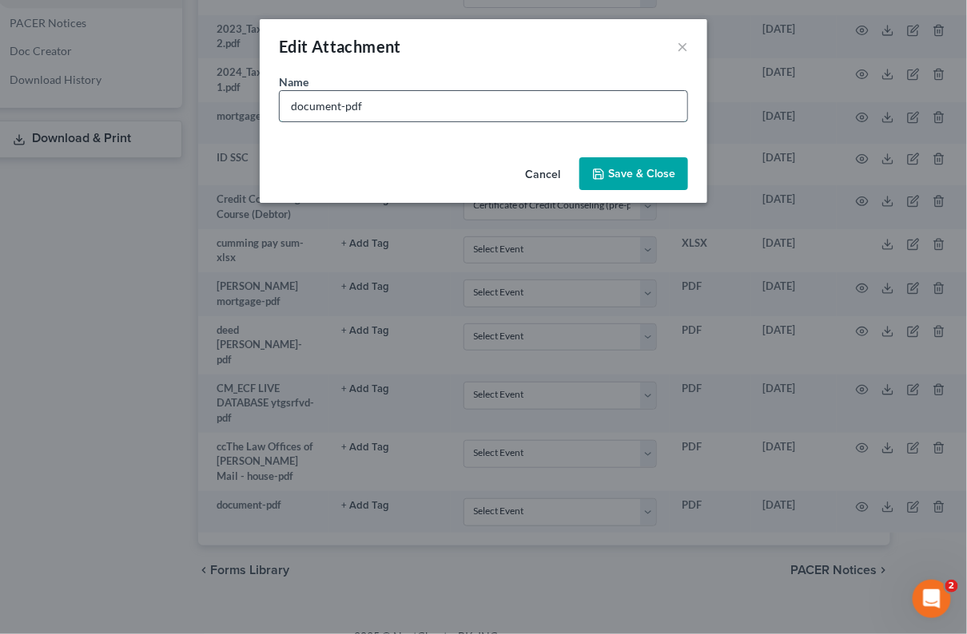
click at [421, 105] on input "document-pdf" at bounding box center [484, 106] width 408 height 30
type input "sept bank st"
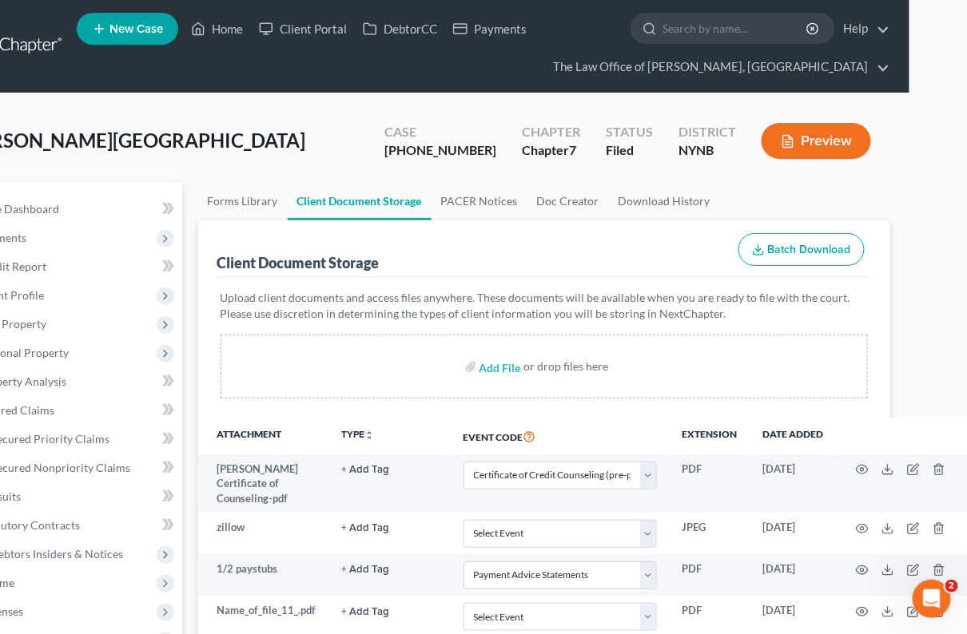
scroll to position [0, 58]
click at [226, 31] on link "Home" at bounding box center [217, 28] width 68 height 29
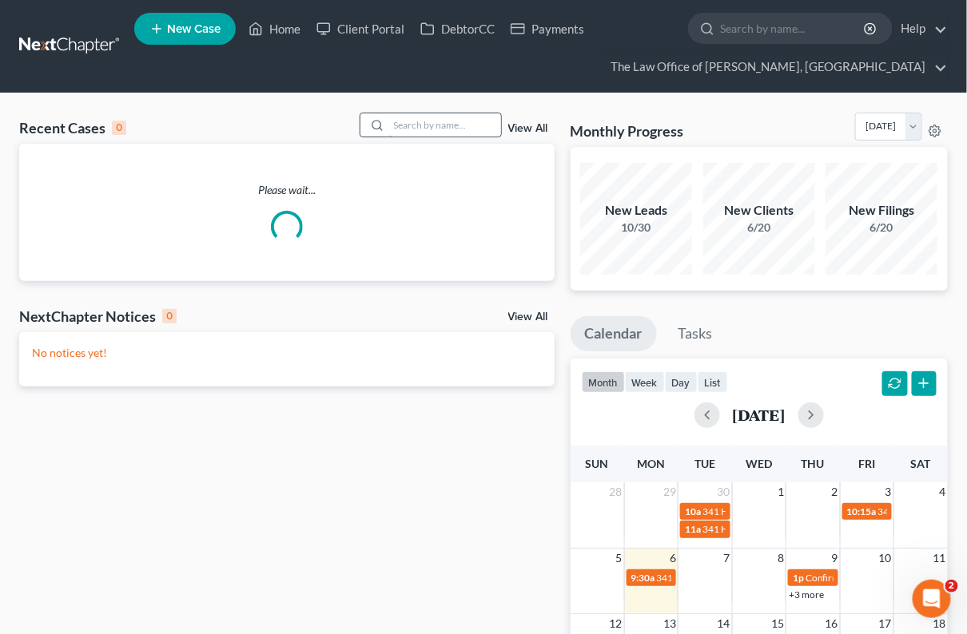
click at [411, 129] on input "search" at bounding box center [445, 124] width 112 height 23
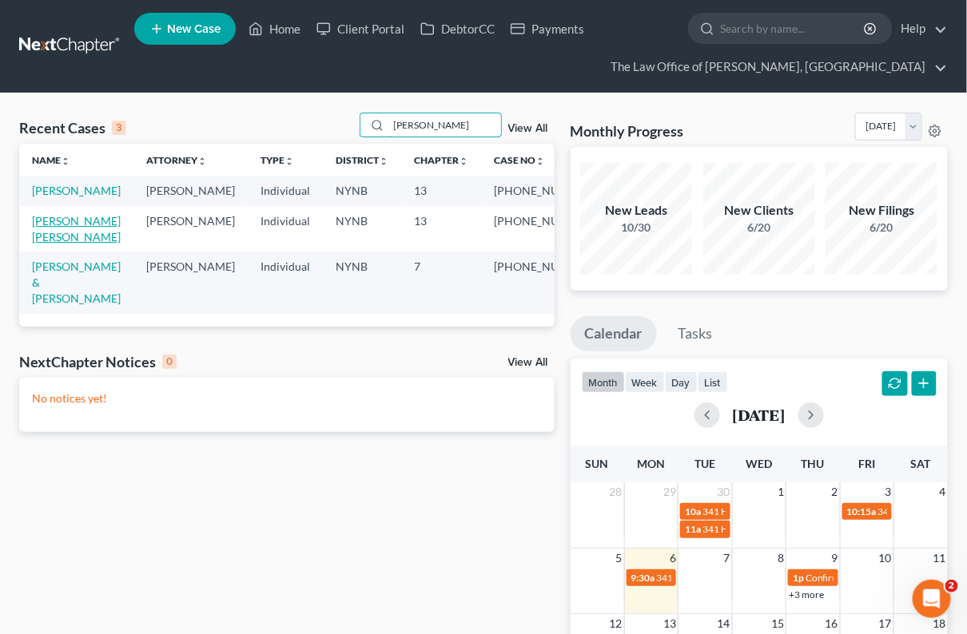
type input "[PERSON_NAME]"
click at [66, 239] on link "[PERSON_NAME] [PERSON_NAME]" at bounding box center [76, 229] width 89 height 30
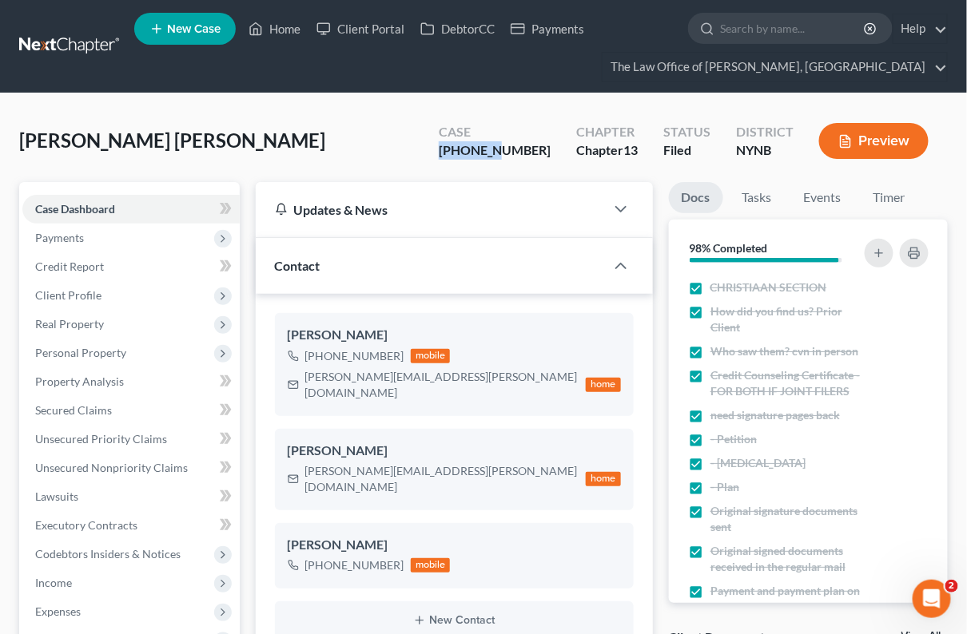
drag, startPoint x: 537, startPoint y: 149, endPoint x: 469, endPoint y: 145, distance: 68.0
click at [469, 145] on div "Case [PHONE_NUMBER]" at bounding box center [494, 142] width 137 height 47
click at [342, 355] on div "[PHONE_NUMBER]" at bounding box center [354, 356] width 99 height 16
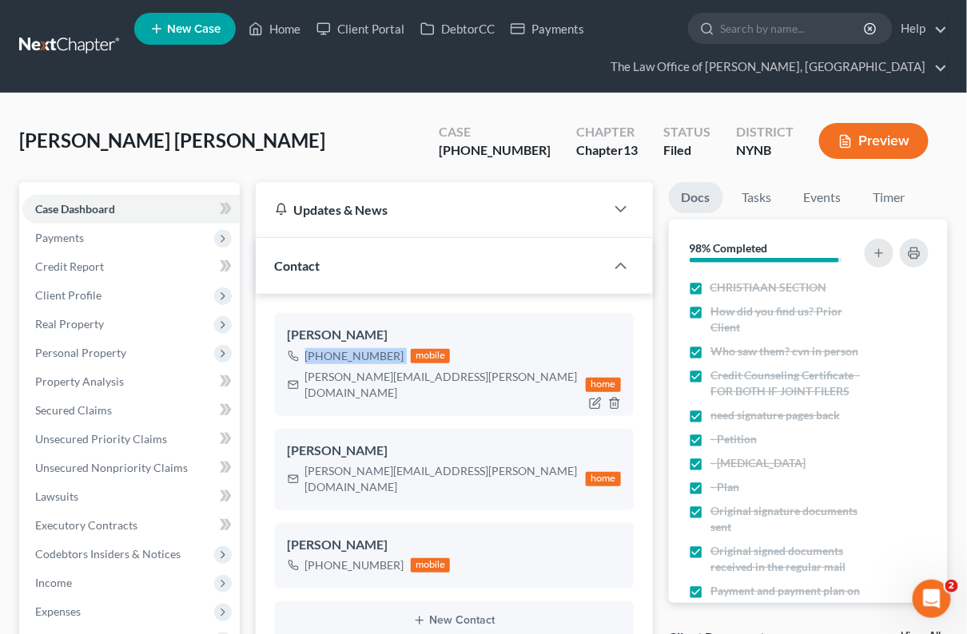
copy div "[PHONE_NUMBER]"
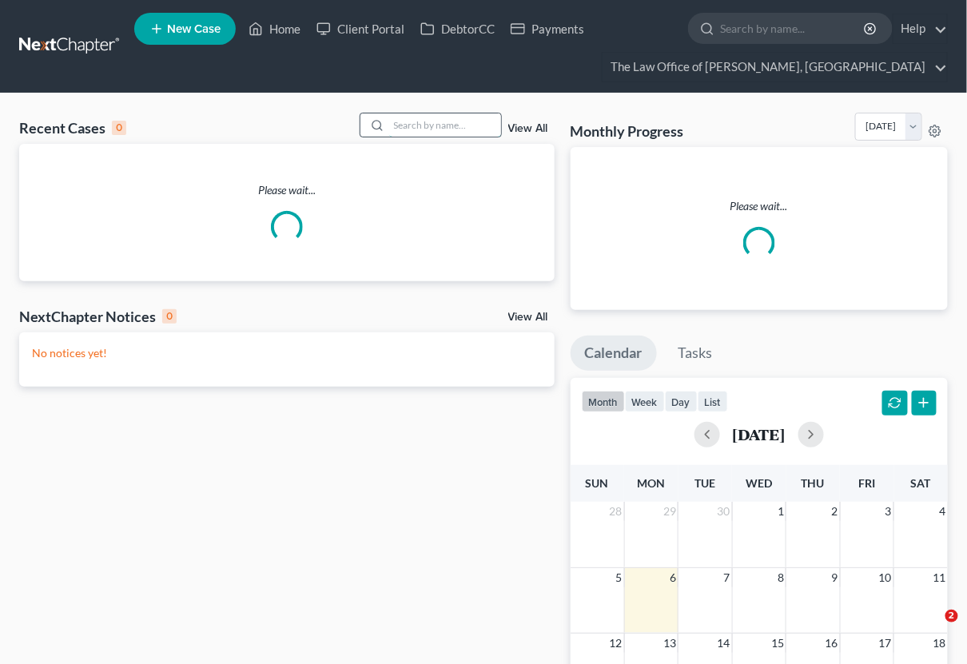
click at [423, 121] on input "search" at bounding box center [445, 124] width 112 height 23
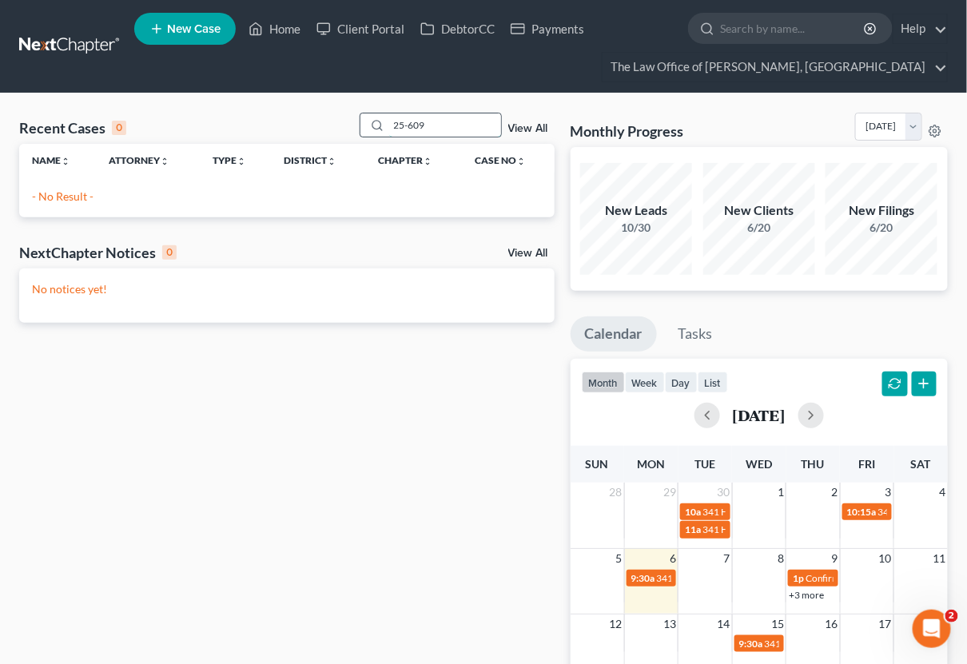
click at [425, 127] on input "25-609" at bounding box center [445, 124] width 112 height 23
paste input "490"
type input "25-60490"
